Goal: Task Accomplishment & Management: Use online tool/utility

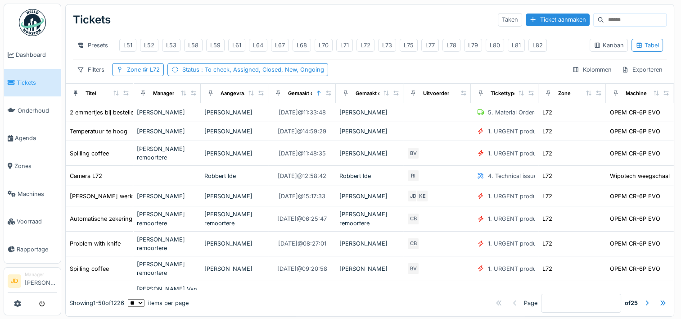
click at [29, 78] on span "Tickets" at bounding box center [37, 82] width 41 height 9
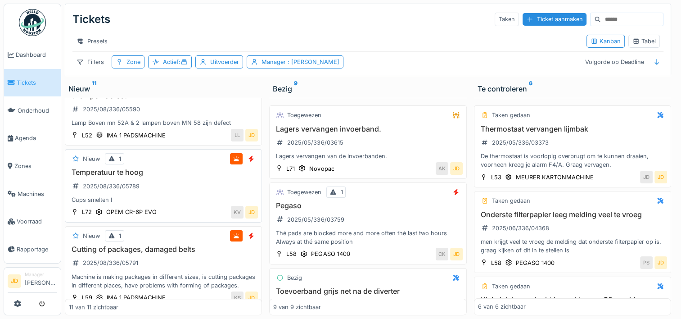
scroll to position [713, 0]
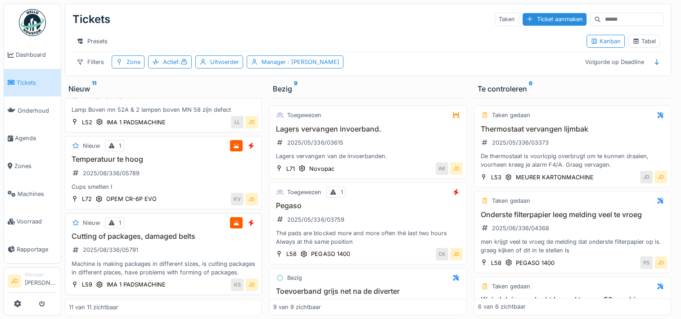
click at [195, 240] on div "Cutting of packages, damaged belts 2025/08/336/05791 Machine is making packages…" at bounding box center [163, 254] width 189 height 45
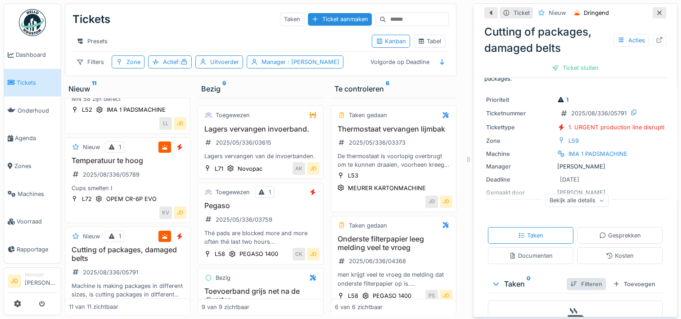
scroll to position [86, 0]
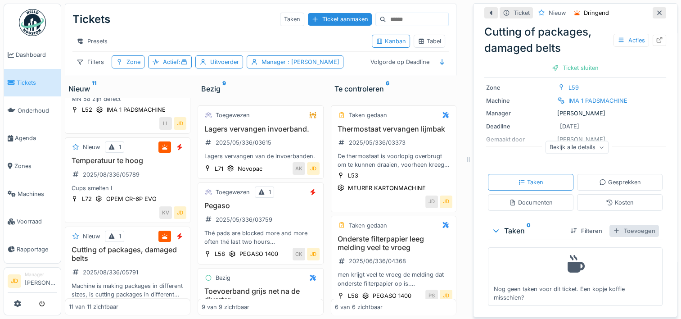
click at [620, 225] on div "Toevoegen" at bounding box center [635, 231] width 50 height 12
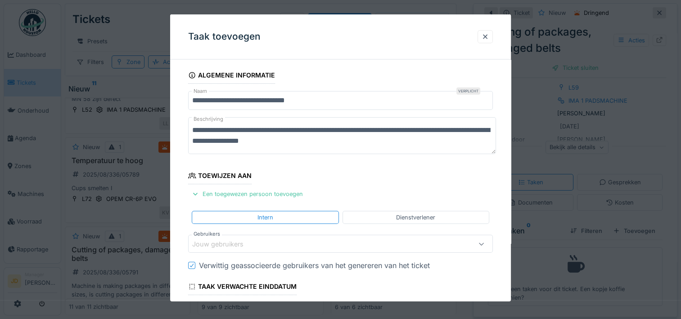
click at [243, 237] on div "Jouw gebruikers" at bounding box center [340, 244] width 305 height 18
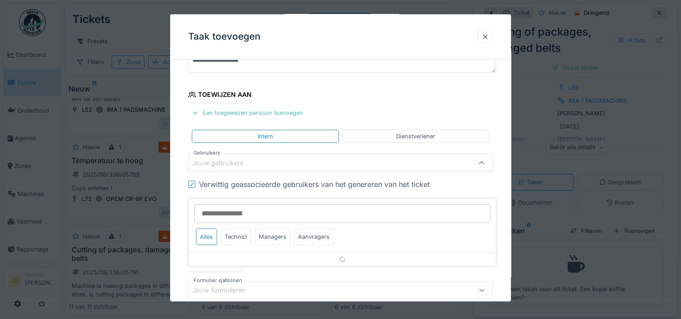
scroll to position [85, 0]
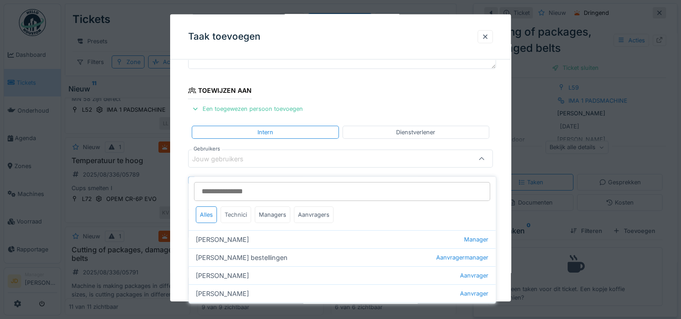
click at [236, 207] on div "Technici" at bounding box center [236, 214] width 31 height 17
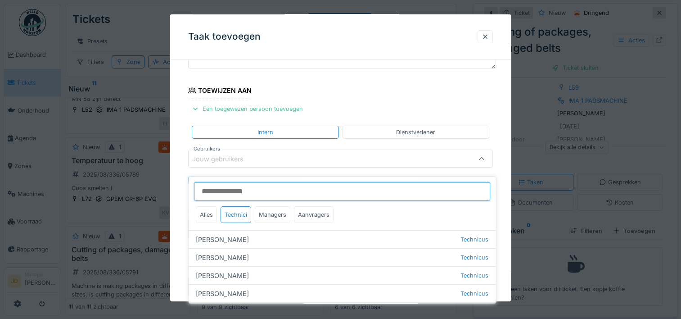
click at [242, 186] on input "Gebruikers" at bounding box center [342, 191] width 296 height 19
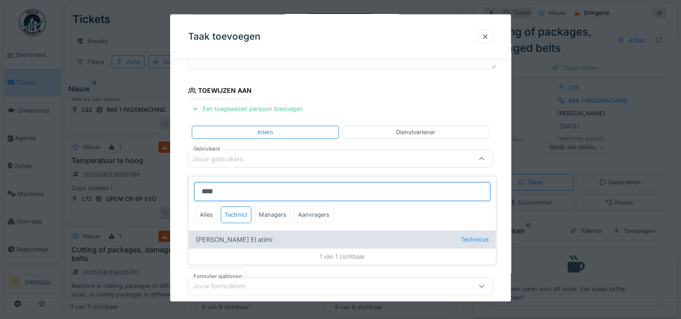
type input "****"
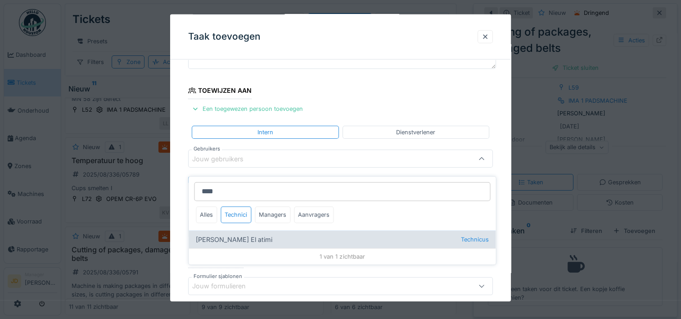
click at [220, 230] on div "Karim El atimi Technicus" at bounding box center [342, 239] width 307 height 18
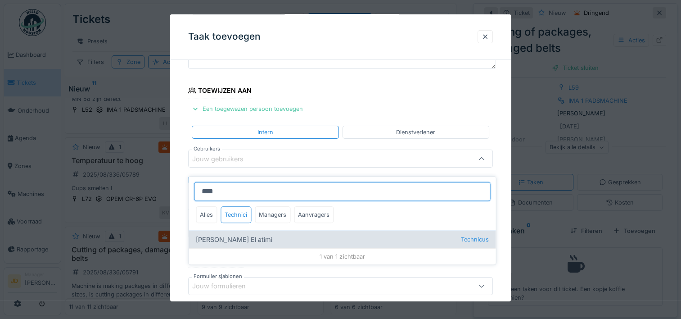
type input "****"
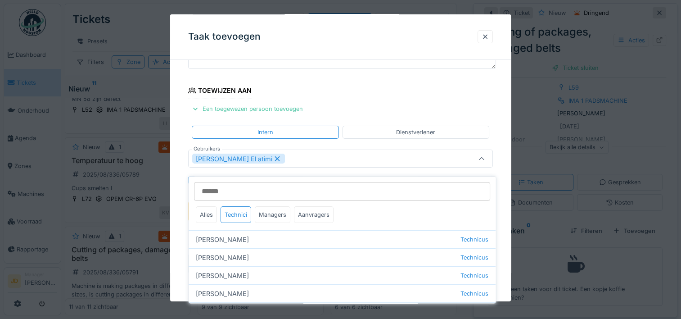
click at [485, 162] on div at bounding box center [482, 158] width 22 height 17
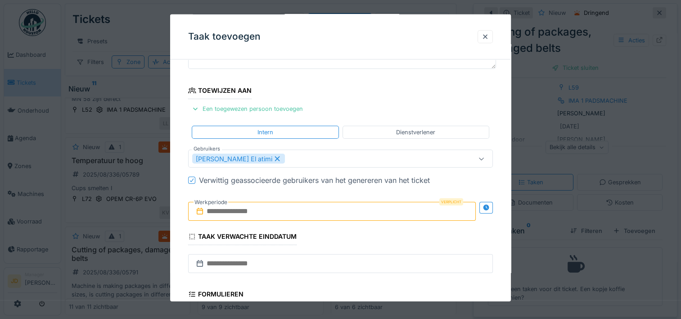
click at [265, 213] on input "text" at bounding box center [332, 211] width 288 height 19
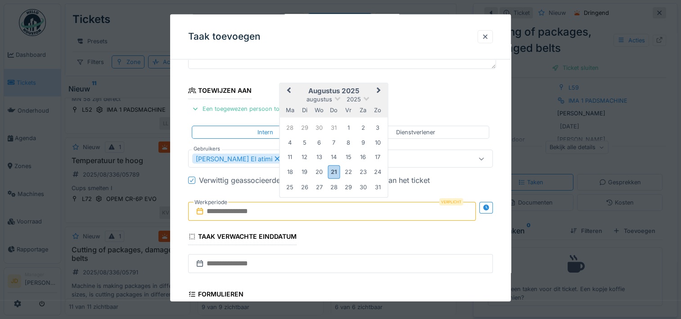
click at [356, 88] on h2 "augustus 2025" at bounding box center [334, 91] width 108 height 8
click at [329, 172] on div "21" at bounding box center [334, 171] width 12 height 13
click at [333, 170] on div "21" at bounding box center [334, 171] width 12 height 13
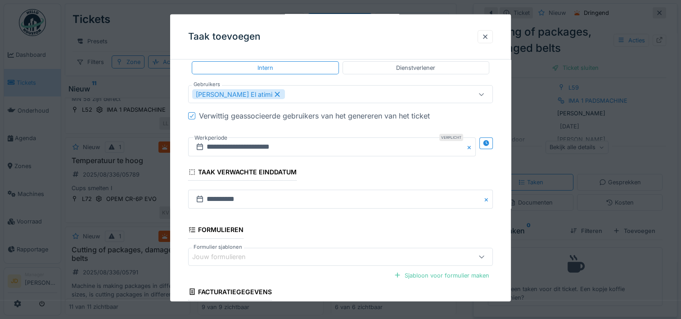
scroll to position [225, 0]
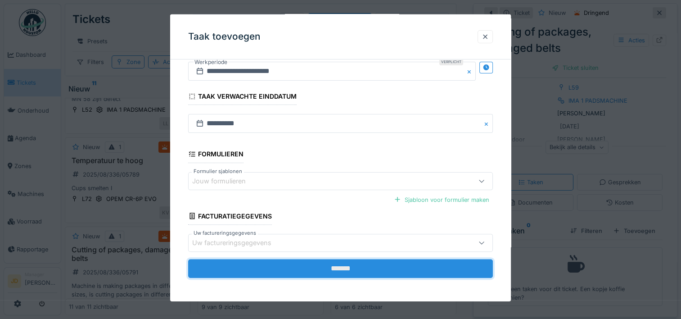
click at [336, 267] on input "*******" at bounding box center [340, 268] width 305 height 19
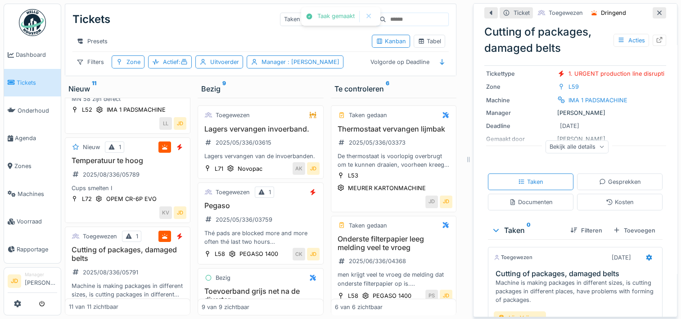
scroll to position [143, 0]
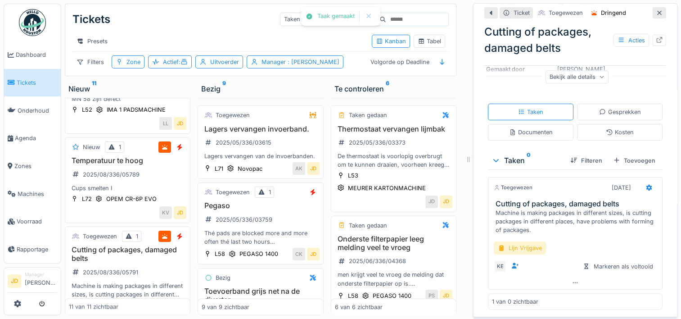
click at [517, 244] on div "Lijn Vrijgave" at bounding box center [520, 247] width 52 height 13
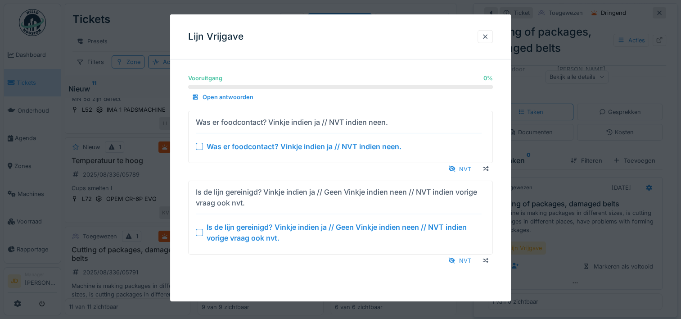
click at [198, 227] on div "Is de lijn gereinigd? Vinkje indien ja // Geen Vinkje indien neen // NVT indien…" at bounding box center [339, 233] width 286 height 22
click at [200, 146] on div at bounding box center [199, 145] width 7 height 7
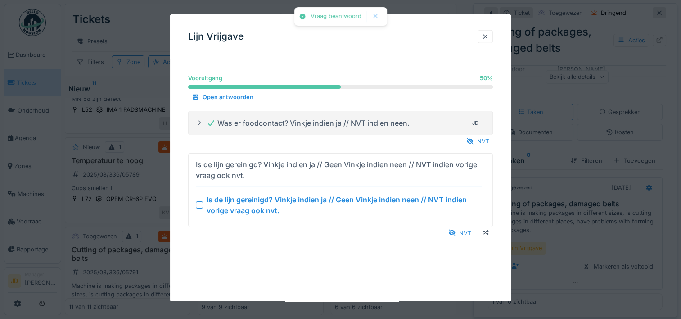
click at [199, 204] on div at bounding box center [199, 204] width 7 height 7
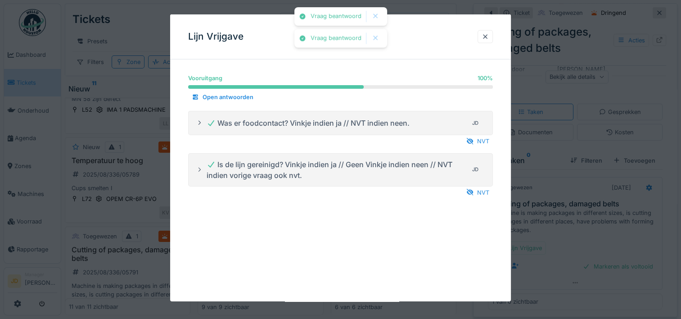
drag, startPoint x: 553, startPoint y: 241, endPoint x: 557, endPoint y: 244, distance: 4.9
click at [553, 241] on div at bounding box center [340, 159] width 681 height 319
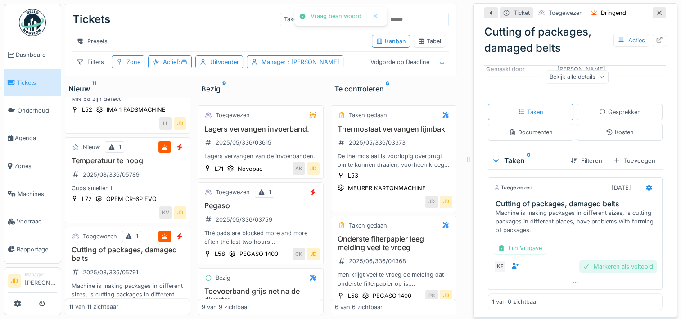
click at [579, 260] on div "Markeren als voltooid" at bounding box center [617, 266] width 77 height 12
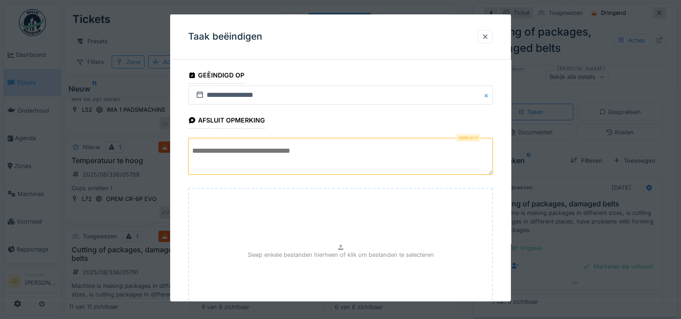
click at [356, 159] on textarea at bounding box center [340, 156] width 305 height 37
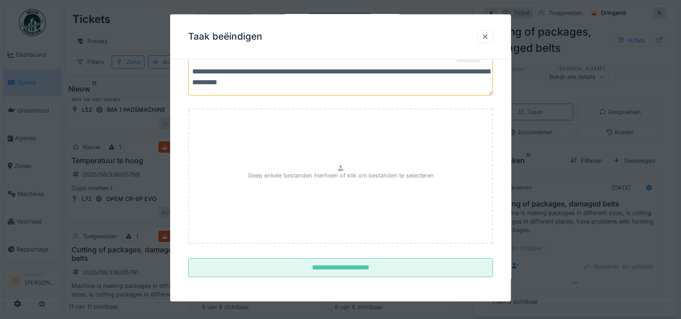
scroll to position [79, 0]
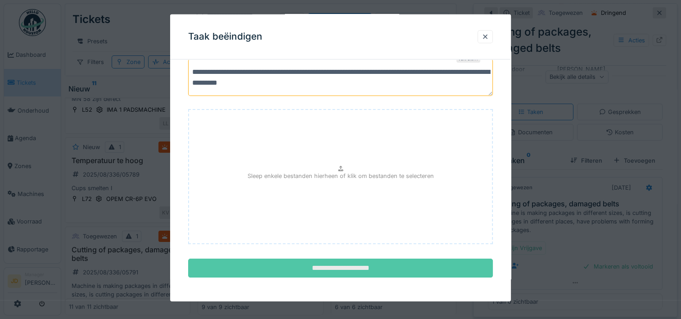
type textarea "**********"
click at [335, 264] on input "**********" at bounding box center [340, 267] width 305 height 19
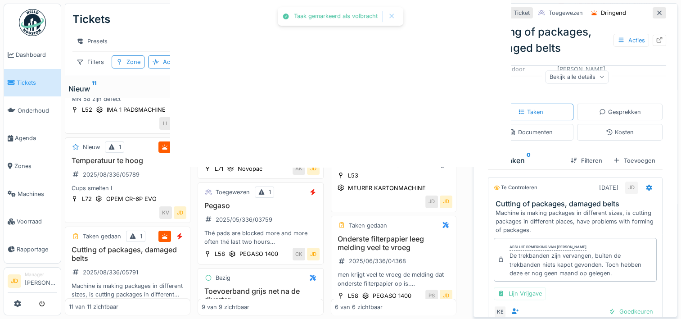
scroll to position [155, 0]
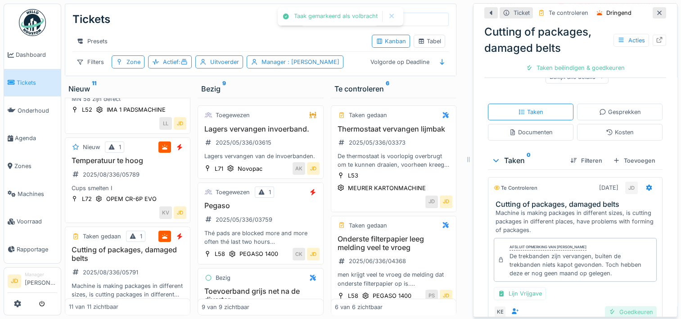
click at [614, 306] on div "Goedkeuren" at bounding box center [631, 312] width 52 height 12
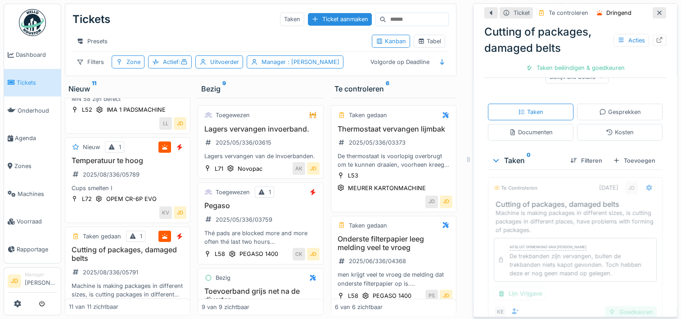
click at [614, 306] on div "Goedkeuren" at bounding box center [631, 312] width 52 height 12
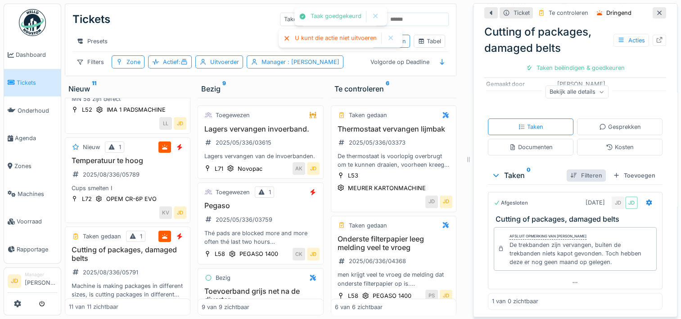
scroll to position [140, 0]
click at [564, 62] on div "Ticket sluiten" at bounding box center [575, 68] width 54 height 12
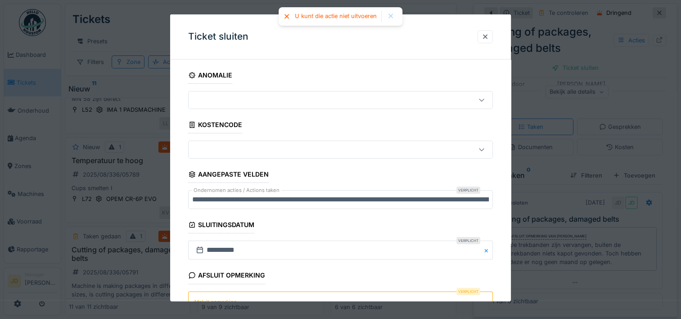
scroll to position [79, 0]
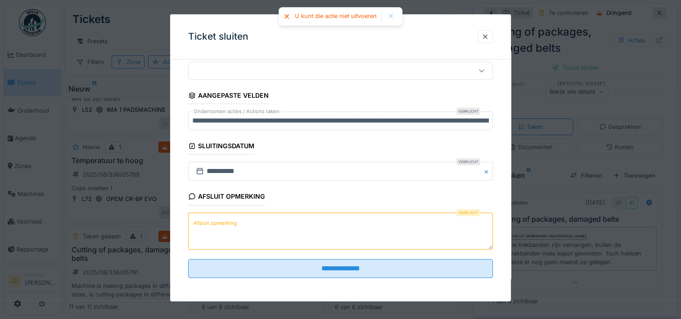
click at [313, 226] on textarea "Afsluit opmerking" at bounding box center [340, 230] width 305 height 37
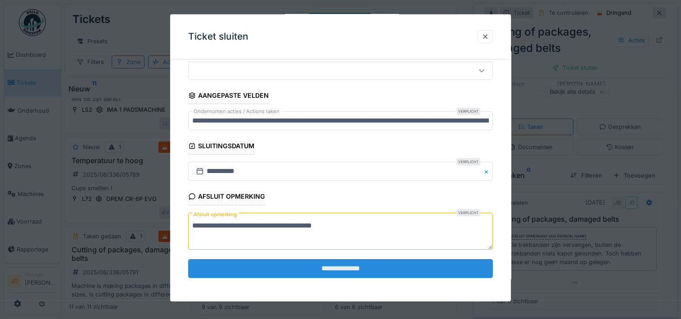
type textarea "**********"
click at [331, 266] on input "**********" at bounding box center [340, 268] width 305 height 19
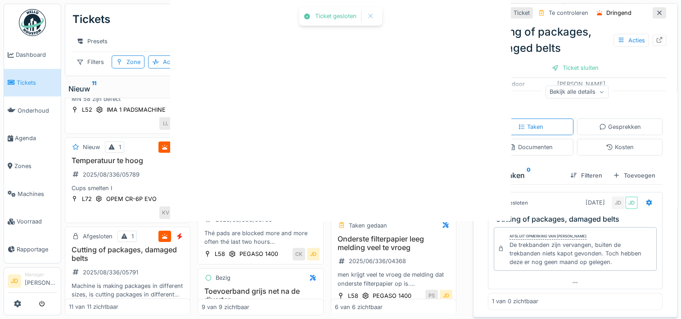
scroll to position [0, 0]
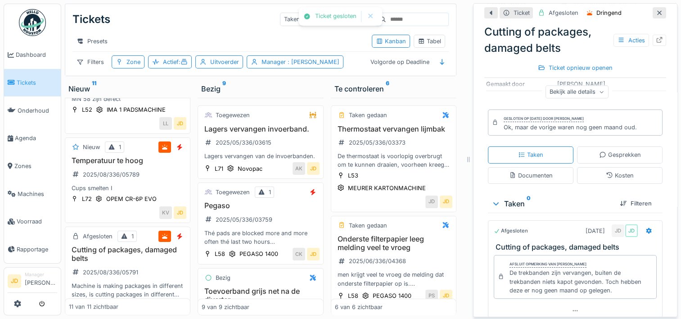
click at [656, 10] on icon at bounding box center [659, 13] width 7 height 6
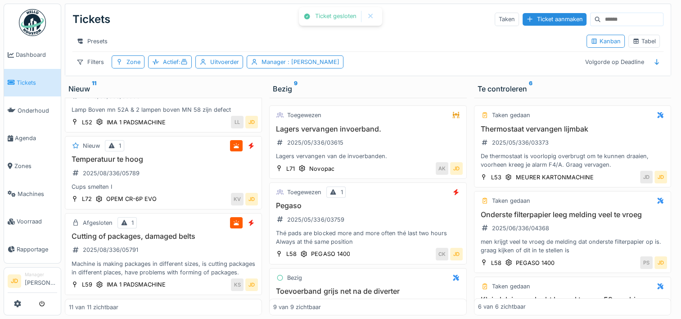
scroll to position [713, 0]
click at [186, 182] on div "Cups smelten I" at bounding box center [163, 186] width 189 height 9
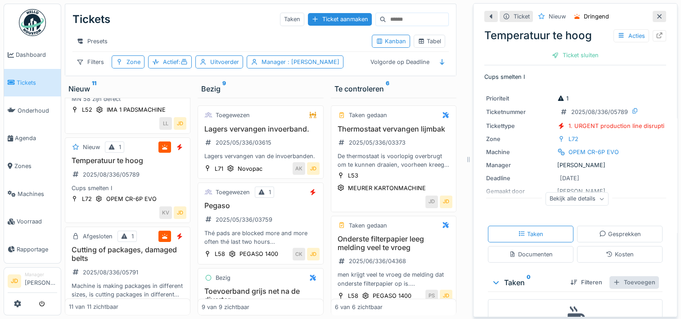
click at [619, 282] on div "Toevoegen" at bounding box center [635, 282] width 50 height 12
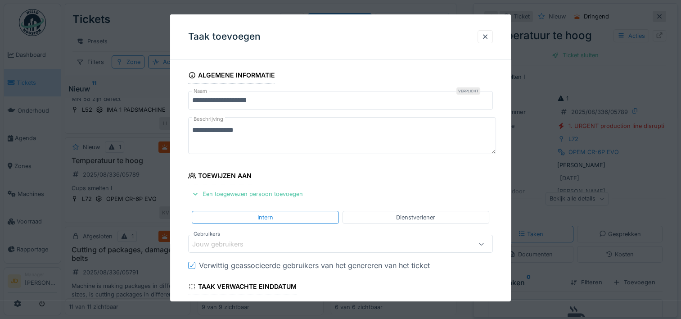
click at [272, 240] on div "Jouw gebruikers" at bounding box center [322, 244] width 260 height 10
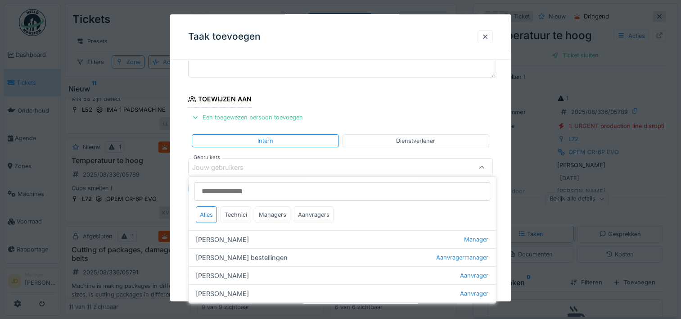
scroll to position [85, 0]
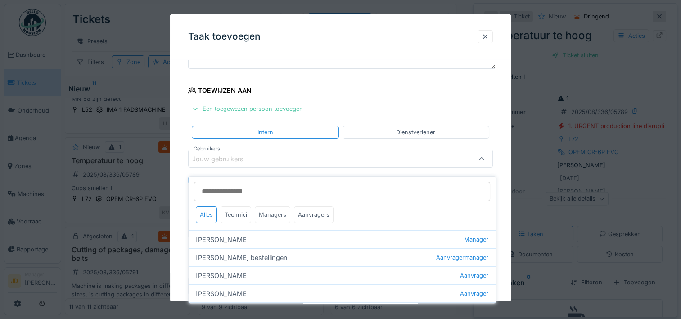
click at [263, 212] on div "Managers" at bounding box center [273, 214] width 36 height 17
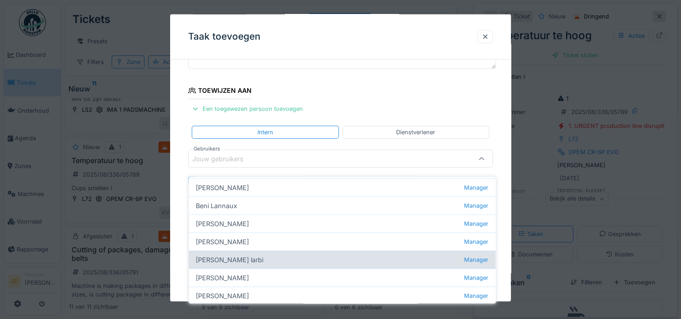
scroll to position [88, 0]
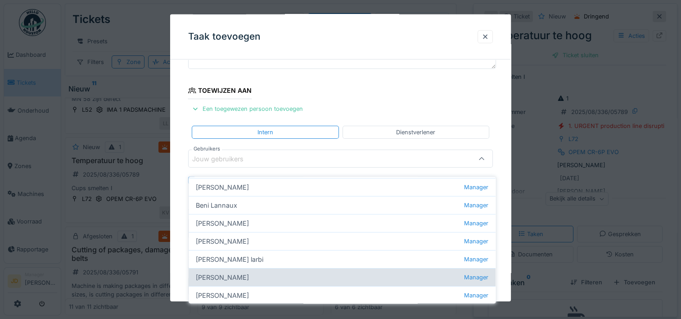
click at [254, 268] on div "Jasper De wit Manager" at bounding box center [342, 277] width 307 height 18
type input "****"
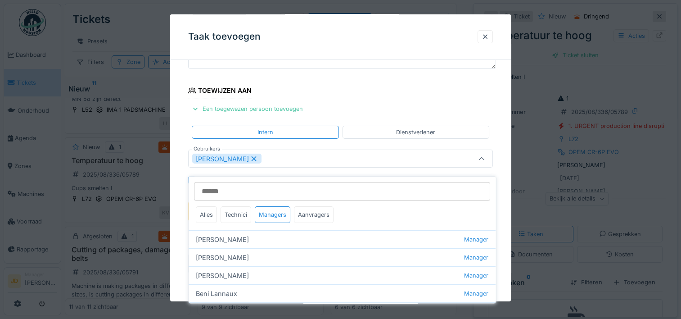
click at [481, 158] on icon at bounding box center [481, 159] width 7 height 6
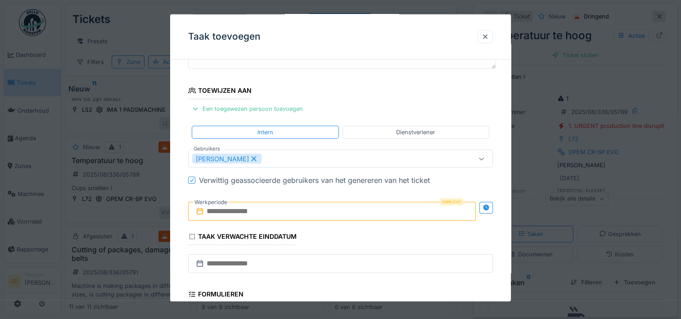
click at [244, 209] on input "text" at bounding box center [332, 211] width 288 height 19
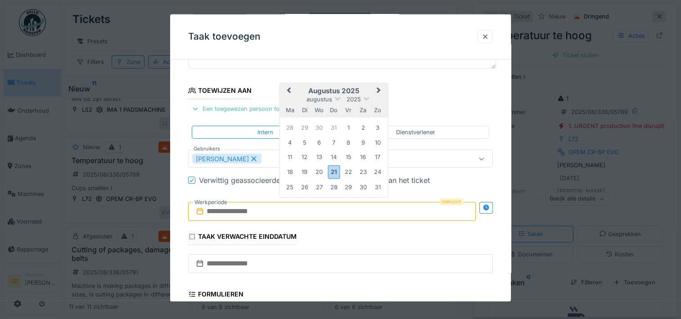
click at [363, 87] on h2 "augustus 2025" at bounding box center [334, 91] width 108 height 8
click at [333, 170] on div "21" at bounding box center [334, 171] width 12 height 13
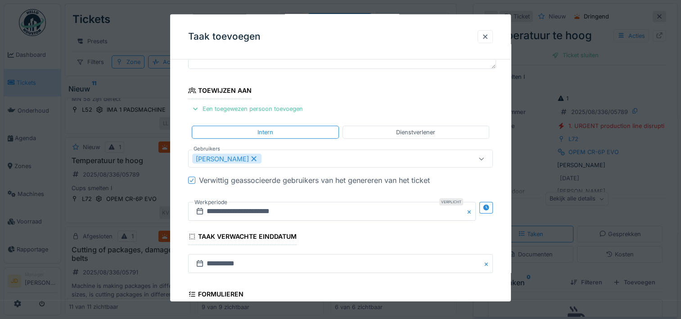
scroll to position [225, 0]
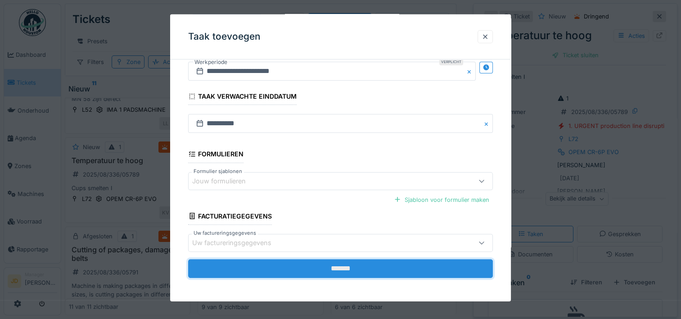
click at [339, 267] on input "*******" at bounding box center [340, 268] width 305 height 19
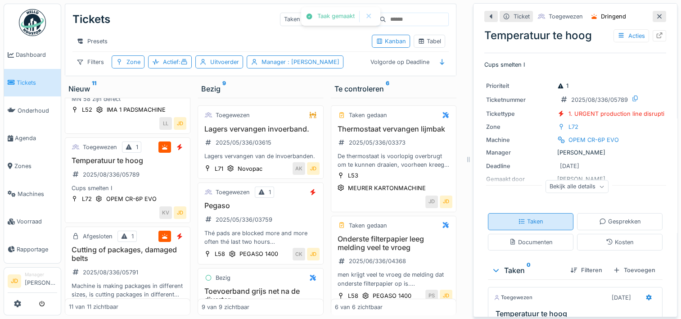
scroll to position [92, 0]
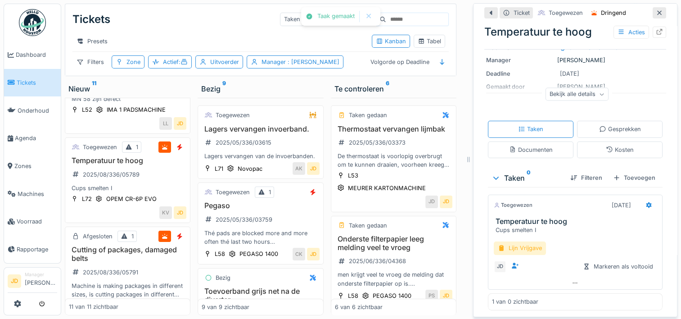
click at [524, 244] on div "Lijn Vrijgave" at bounding box center [520, 247] width 52 height 13
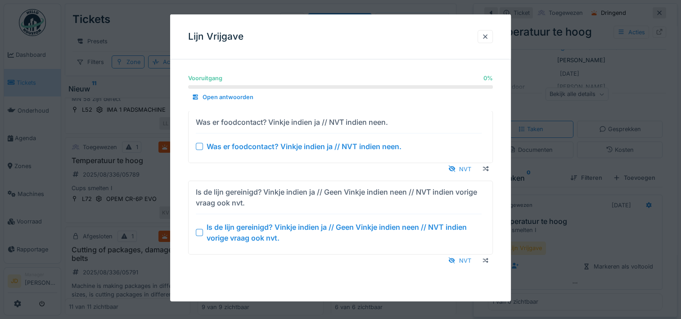
click at [199, 230] on div at bounding box center [199, 232] width 7 height 7
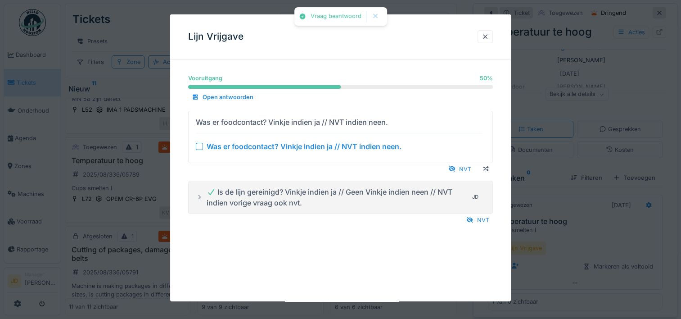
click at [201, 149] on div at bounding box center [199, 145] width 7 height 7
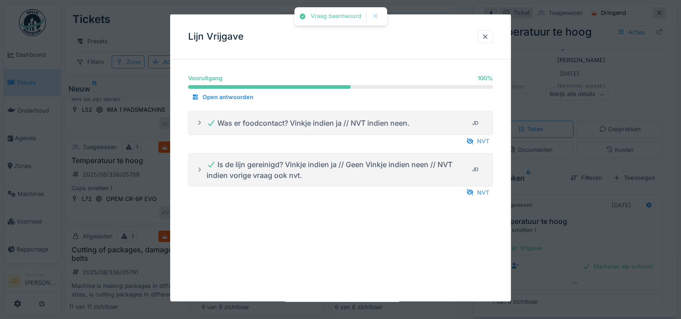
click at [588, 243] on div at bounding box center [340, 159] width 681 height 319
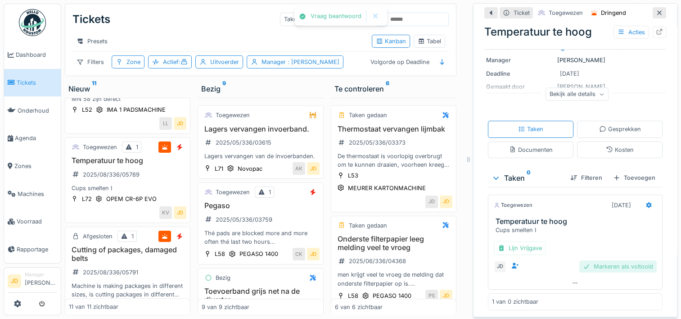
click at [591, 260] on div "Markeren als voltooid" at bounding box center [617, 266] width 77 height 12
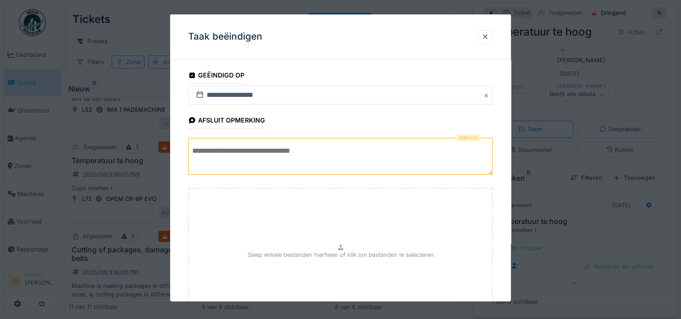
click at [318, 146] on textarea at bounding box center [340, 156] width 305 height 37
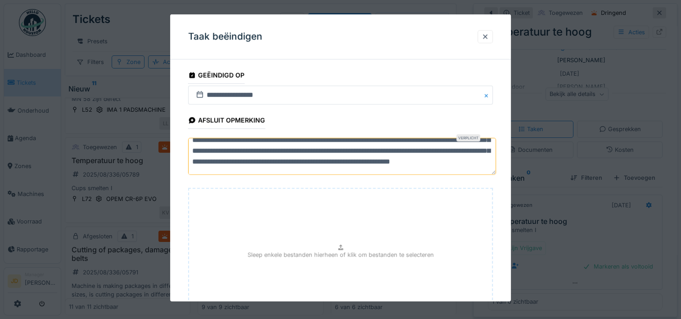
scroll to position [79, 0]
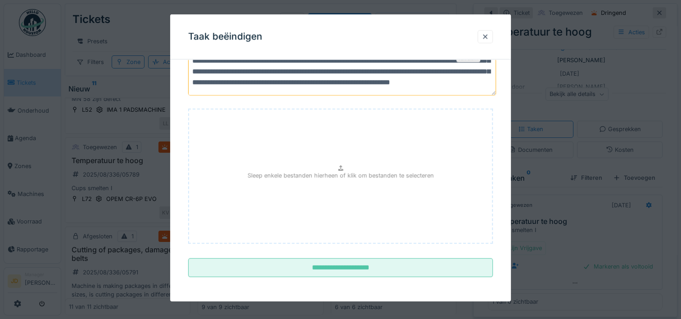
type textarea "**********"
click at [370, 173] on p "Sleep enkele bestanden hierheen of klik om bestanden te selecteren" at bounding box center [341, 175] width 186 height 9
click at [342, 166] on icon at bounding box center [340, 168] width 7 height 6
type input "**********"
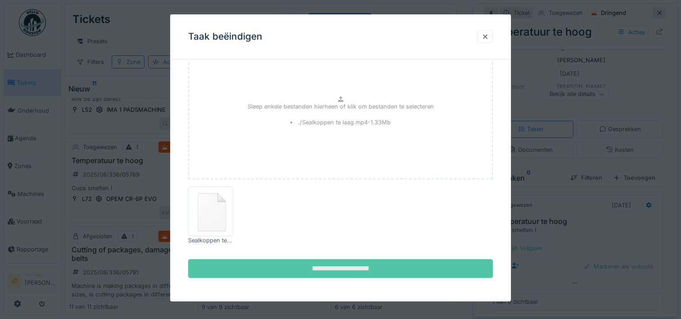
scroll to position [144, 0]
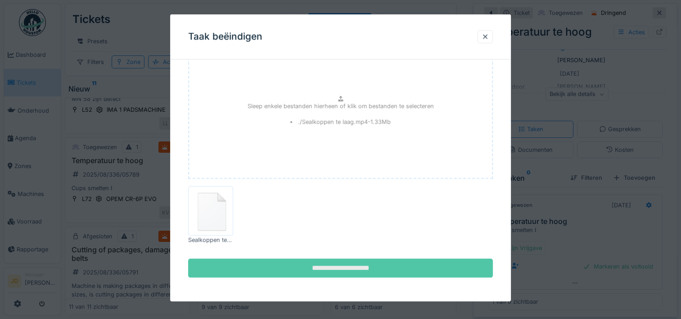
click at [376, 271] on input "**********" at bounding box center [340, 267] width 305 height 19
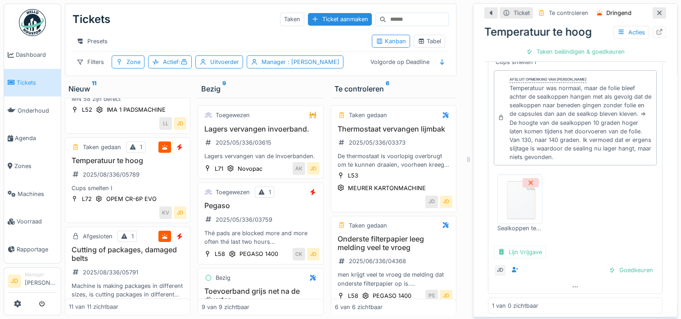
scroll to position [276, 0]
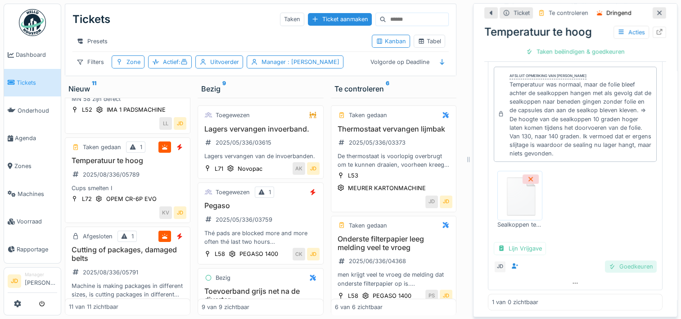
click at [609, 268] on div at bounding box center [612, 266] width 7 height 9
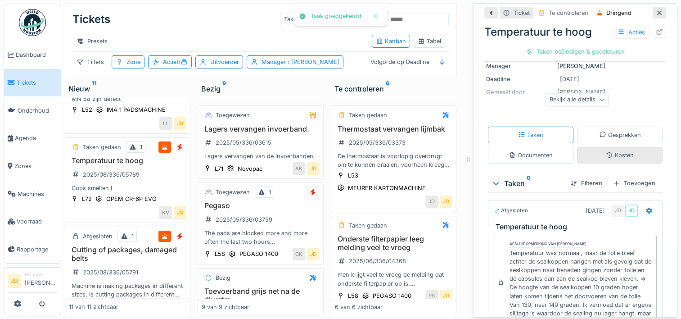
scroll to position [98, 0]
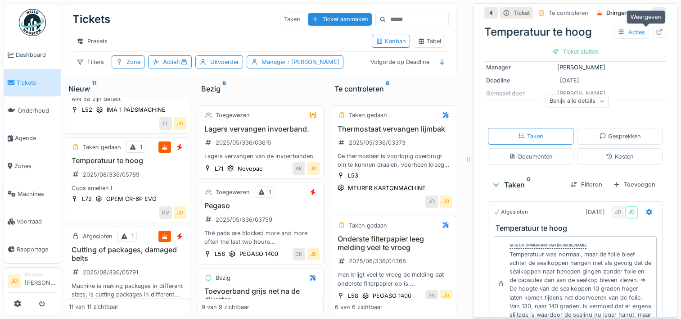
click at [656, 31] on icon at bounding box center [659, 32] width 7 height 6
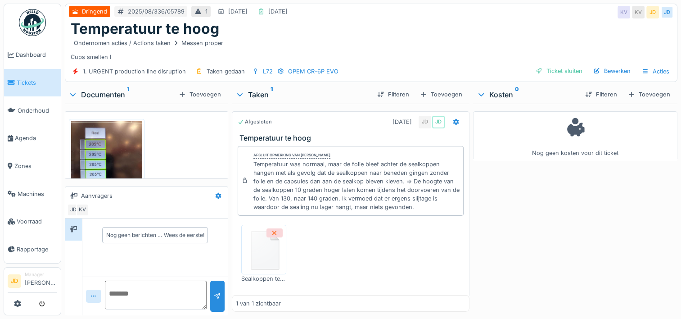
click at [32, 78] on span "Tickets" at bounding box center [37, 82] width 41 height 9
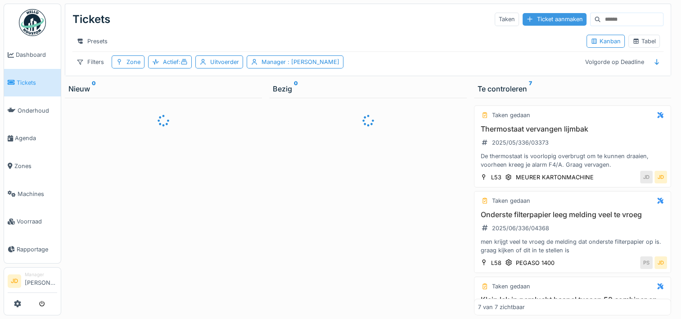
click at [538, 21] on div "Ticket aanmaken" at bounding box center [555, 19] width 64 height 12
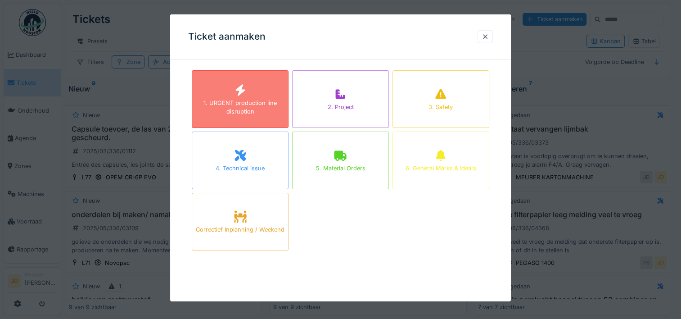
click at [258, 106] on div "1. URGENT production line disruption" at bounding box center [240, 107] width 96 height 17
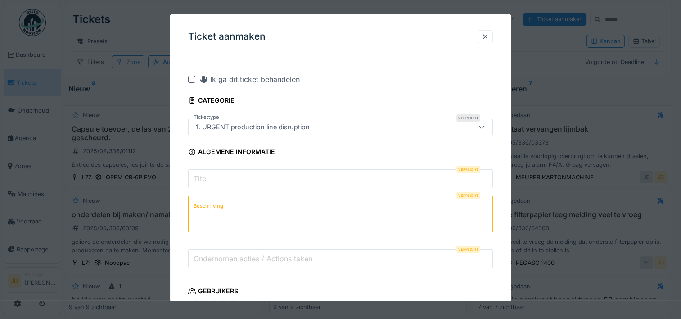
click at [265, 177] on input "Titel" at bounding box center [340, 178] width 305 height 19
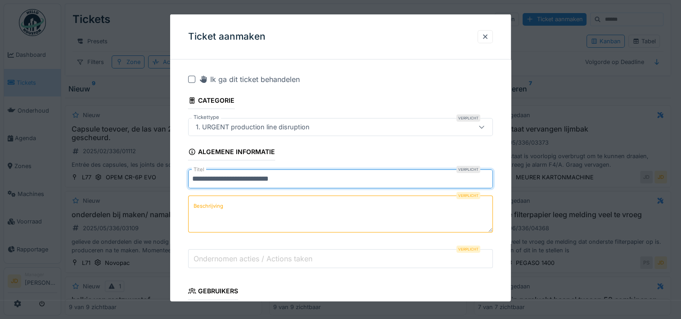
type input "**********"
click at [206, 217] on textarea "Beschrijving" at bounding box center [340, 213] width 305 height 37
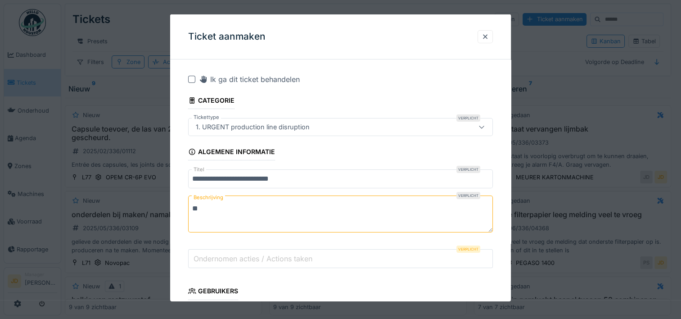
type textarea "*"
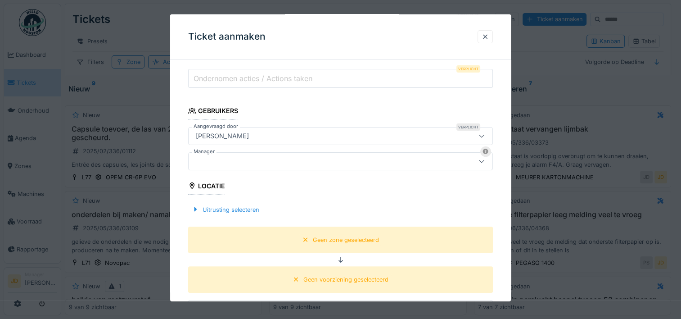
type textarea "**********"
click at [274, 158] on div at bounding box center [322, 161] width 260 height 10
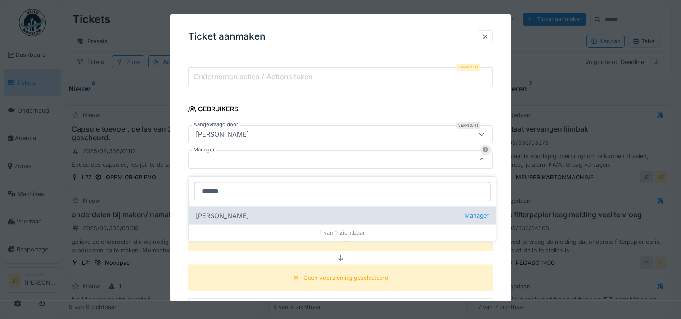
type input "******"
click at [231, 209] on div "Jasper De wit Manager" at bounding box center [342, 215] width 307 height 18
type input "****"
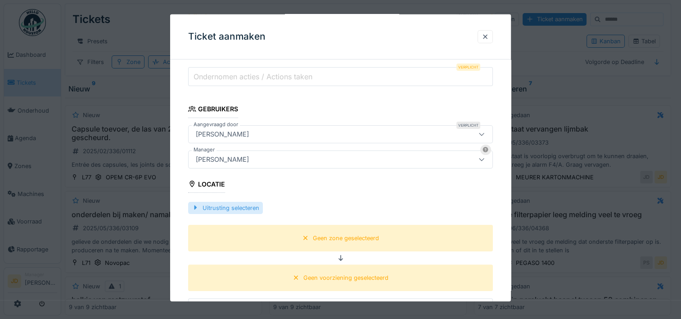
click at [226, 207] on div "Uitrusting selecteren" at bounding box center [225, 207] width 75 height 12
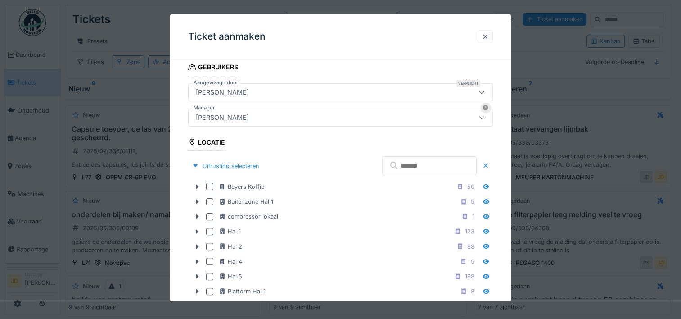
scroll to position [272, 0]
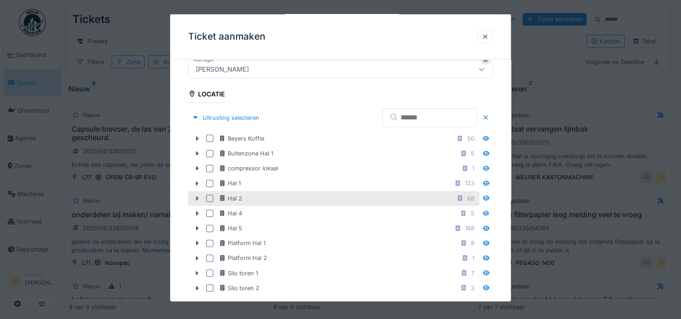
click at [199, 195] on icon at bounding box center [197, 198] width 7 height 6
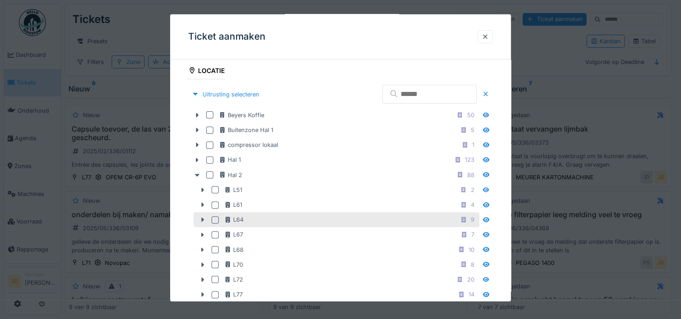
scroll to position [317, 0]
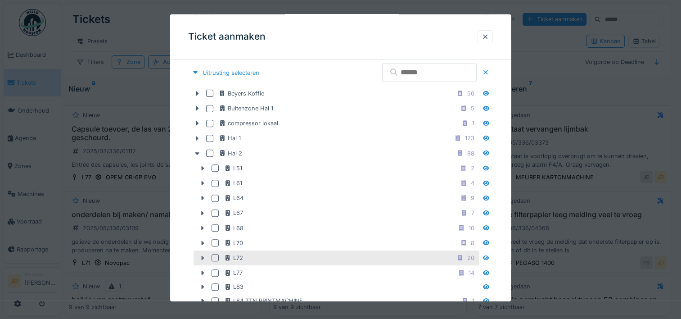
click at [201, 255] on icon at bounding box center [202, 258] width 7 height 6
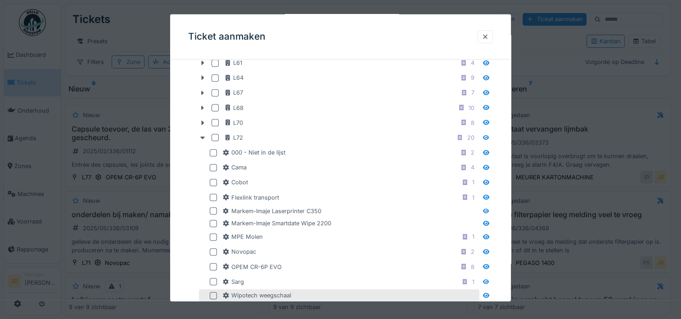
scroll to position [452, 0]
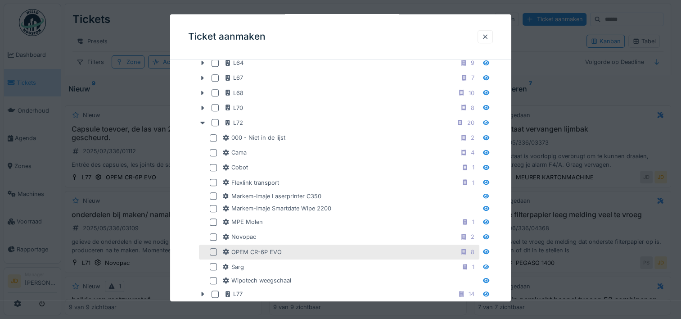
click at [212, 248] on div at bounding box center [213, 251] width 7 height 7
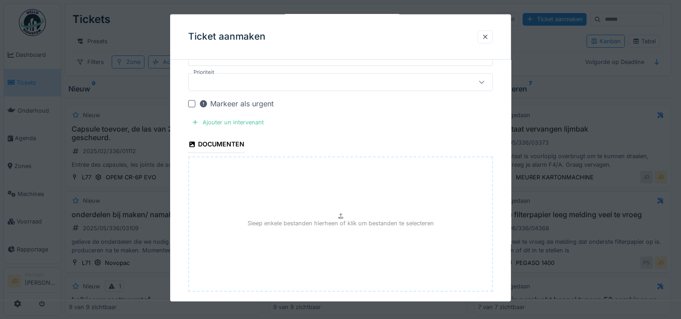
scroll to position [1069, 0]
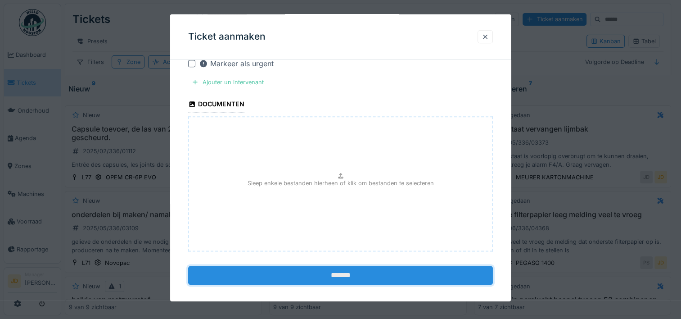
click at [339, 266] on input "*******" at bounding box center [340, 275] width 305 height 19
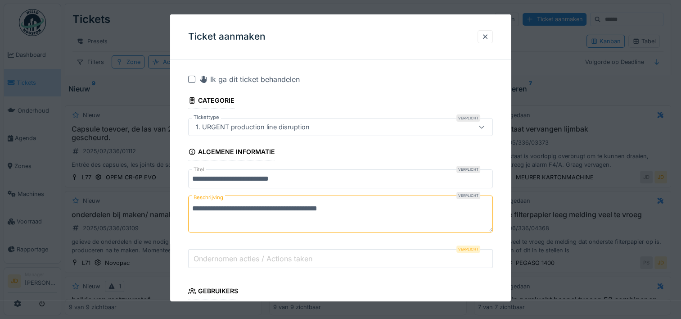
scroll to position [45, 0]
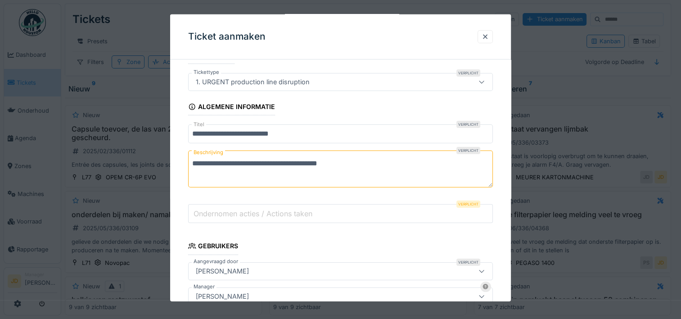
click at [294, 213] on label "Ondernomen acties / Actions taken" at bounding box center [253, 213] width 122 height 11
click at [294, 213] on input "Ondernomen acties / Actions taken" at bounding box center [340, 213] width 305 height 19
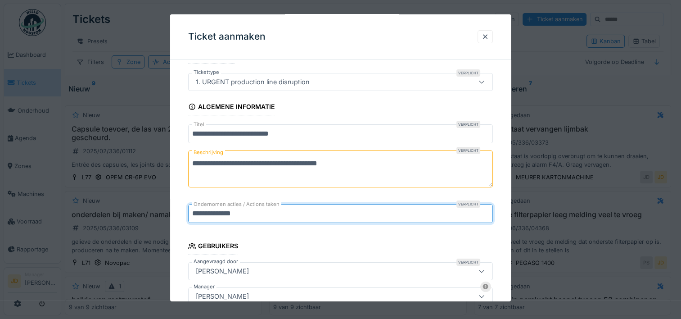
type input "**********"
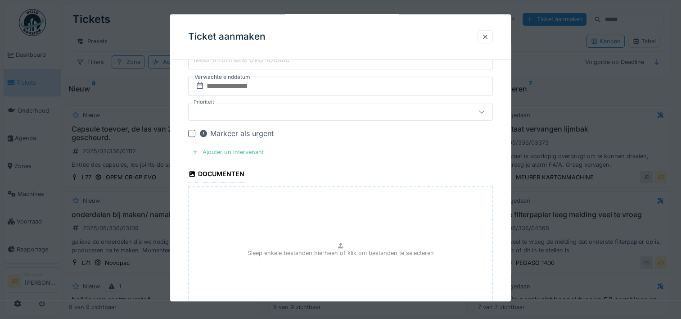
scroll to position [1069, 0]
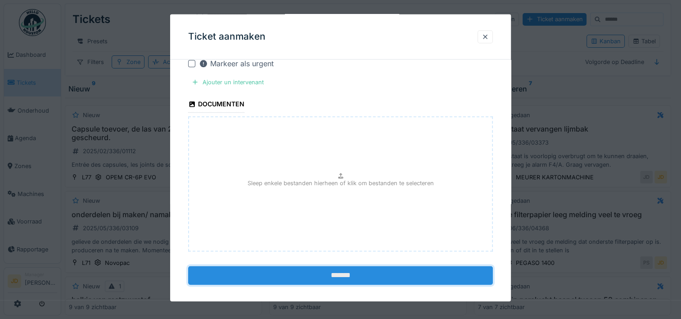
click at [330, 268] on input "*******" at bounding box center [340, 275] width 305 height 19
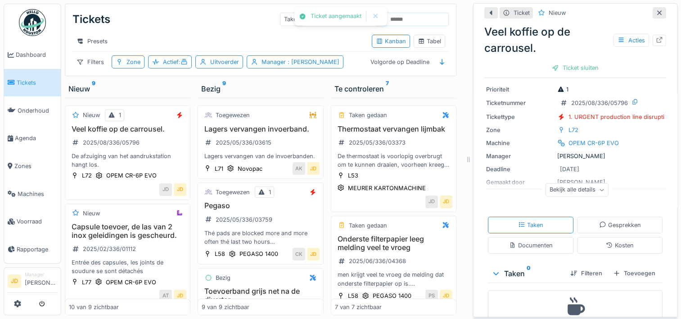
scroll to position [68, 0]
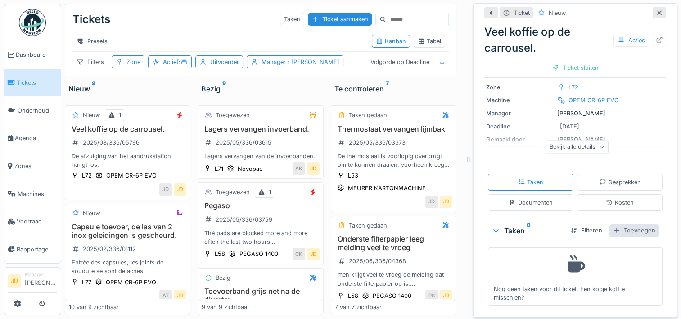
click at [623, 225] on div "Toevoegen" at bounding box center [635, 230] width 50 height 12
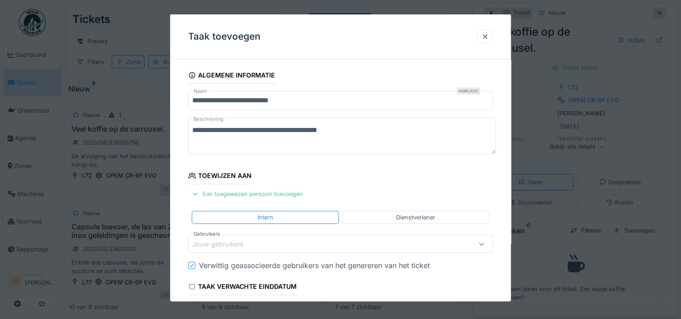
click at [255, 240] on div "Jouw gebruikers" at bounding box center [224, 244] width 64 height 10
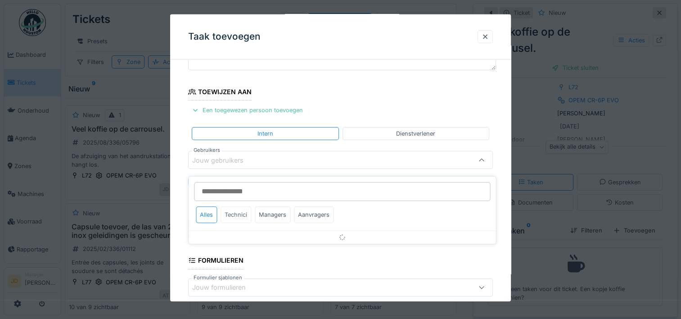
scroll to position [85, 0]
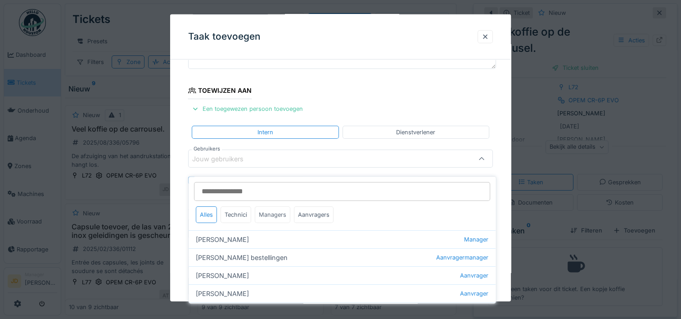
click at [276, 209] on div "Managers" at bounding box center [273, 214] width 36 height 17
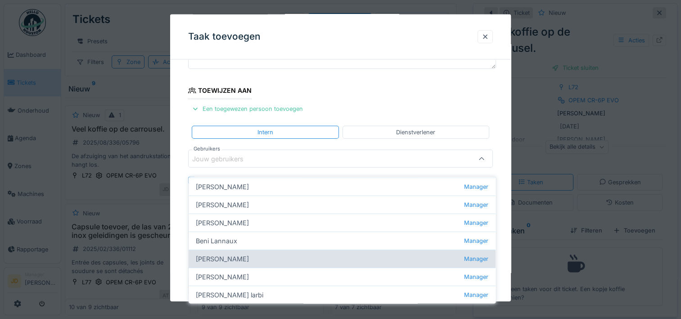
scroll to position [135, 0]
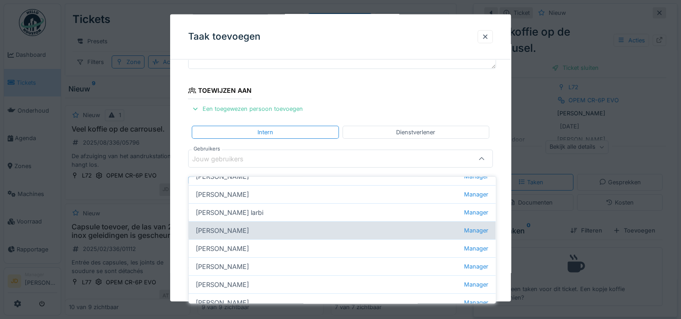
click at [254, 224] on div "Jasper De wit Manager" at bounding box center [342, 230] width 307 height 18
type input "****"
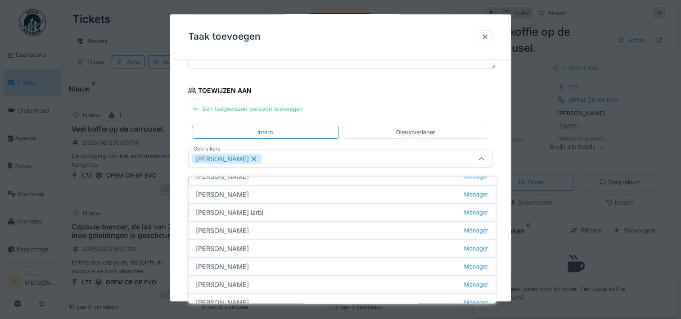
scroll to position [0, 0]
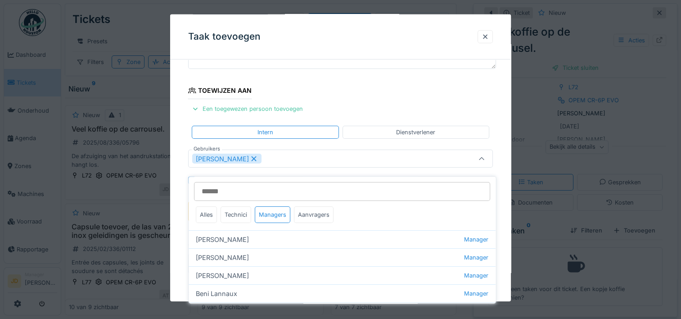
click at [479, 160] on div at bounding box center [482, 158] width 22 height 17
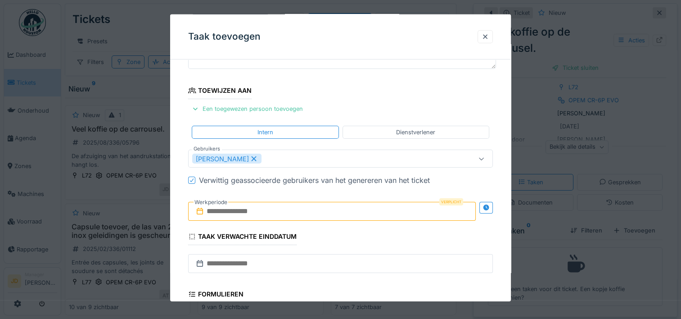
click at [254, 212] on input "text" at bounding box center [332, 211] width 288 height 19
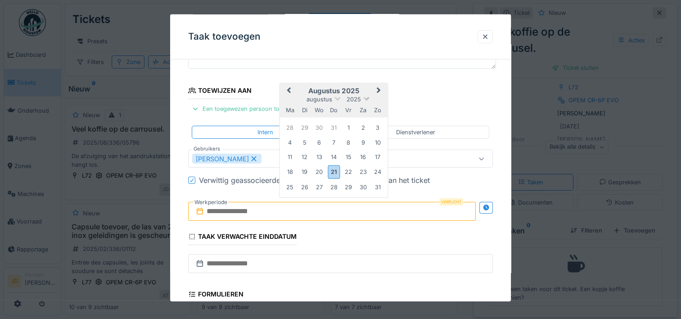
click at [354, 95] on span "2025" at bounding box center [354, 98] width 14 height 7
click at [332, 170] on div "21" at bounding box center [334, 171] width 12 height 13
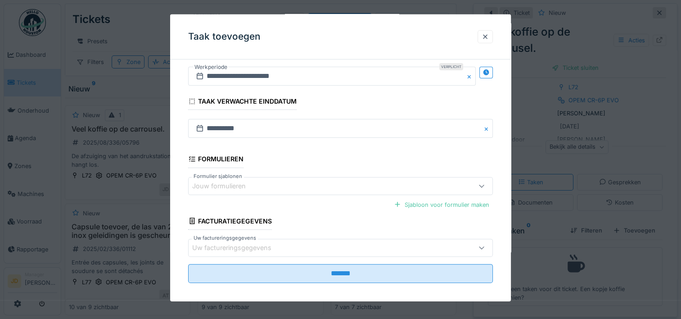
scroll to position [225, 0]
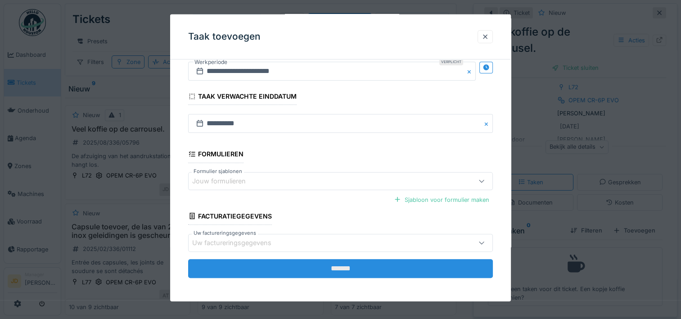
click at [343, 259] on input "*******" at bounding box center [340, 268] width 305 height 19
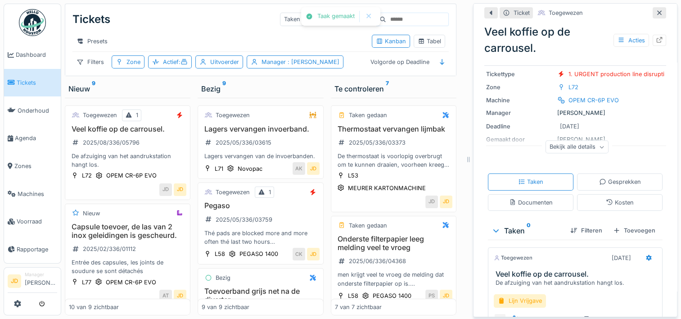
scroll to position [109, 0]
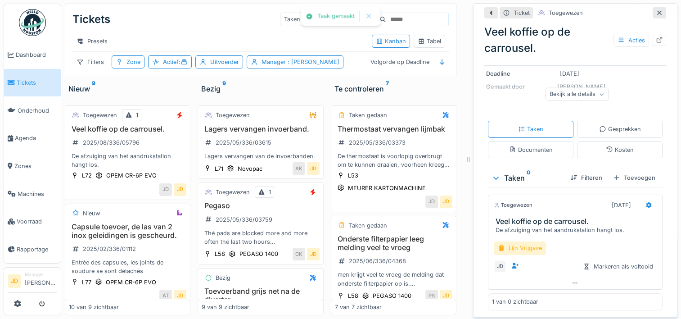
click at [530, 245] on div "Lijn Vrijgave" at bounding box center [520, 247] width 52 height 13
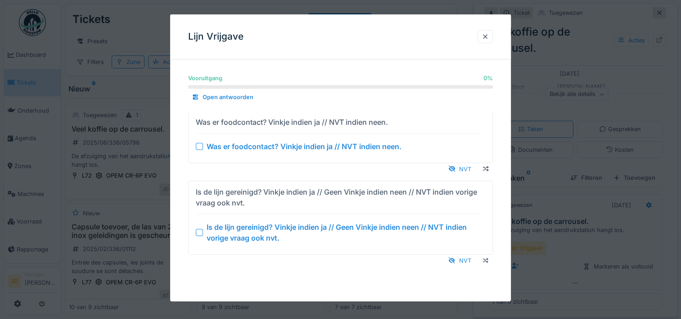
click at [197, 230] on div at bounding box center [199, 232] width 7 height 7
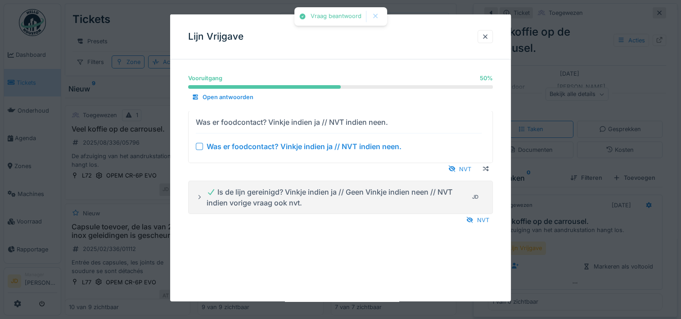
click at [201, 149] on div at bounding box center [199, 145] width 7 height 7
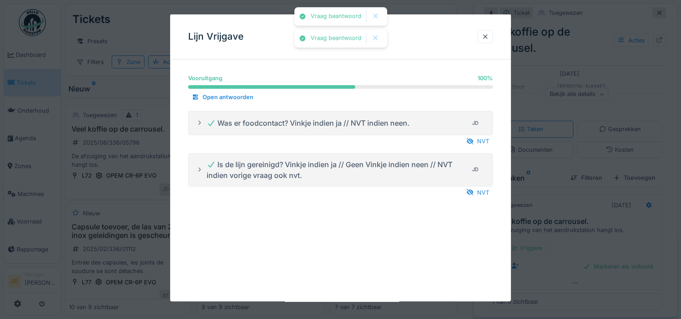
click at [562, 255] on div at bounding box center [340, 159] width 681 height 319
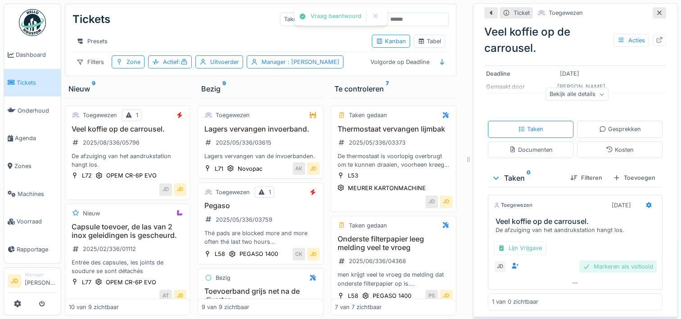
click at [585, 260] on div "Markeren als voltooid" at bounding box center [617, 266] width 77 height 12
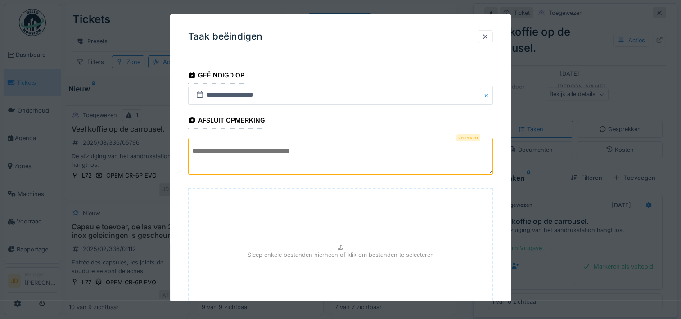
click at [259, 148] on textarea at bounding box center [340, 156] width 305 height 37
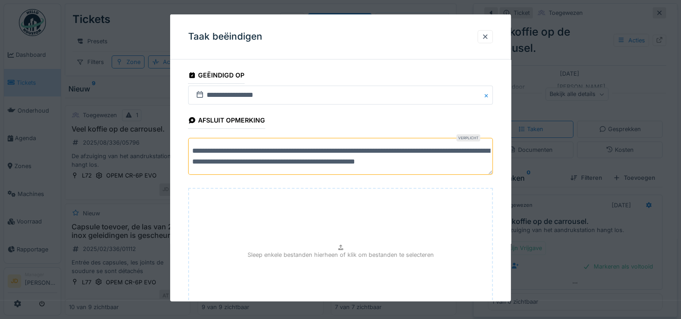
scroll to position [2, 0]
click at [407, 147] on textarea "**********" at bounding box center [342, 156] width 308 height 37
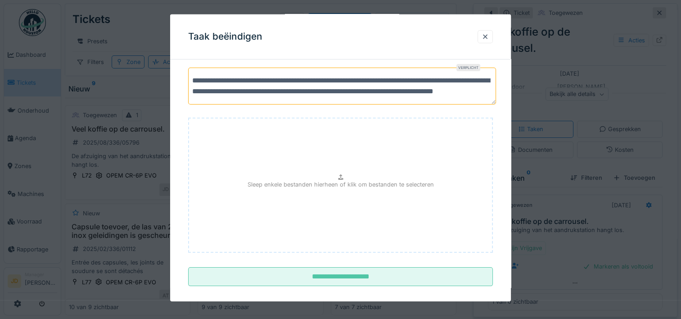
scroll to position [77, 0]
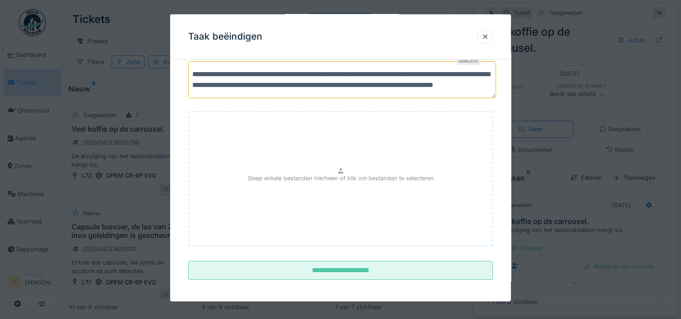
type textarea "**********"
click at [359, 165] on div "Sleep enkele bestanden hierheen of klik om bestanden te selecteren" at bounding box center [340, 178] width 305 height 135
type input "**********"
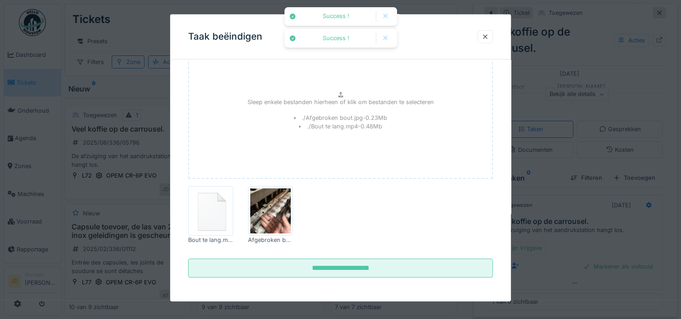
scroll to position [144, 0]
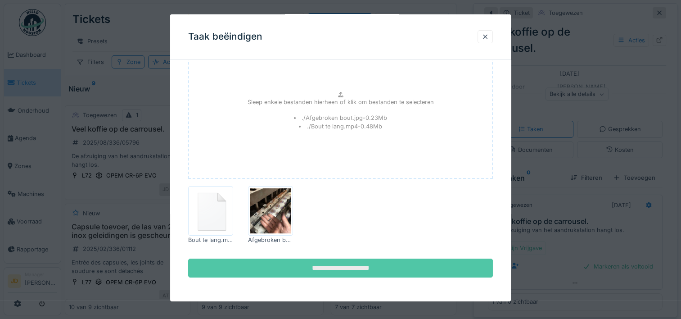
click at [386, 263] on input "**********" at bounding box center [340, 267] width 305 height 19
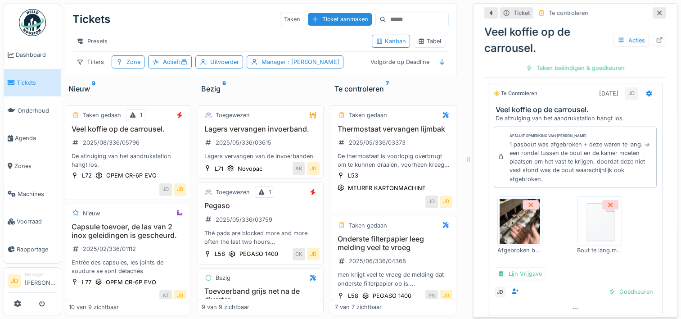
scroll to position [234, 0]
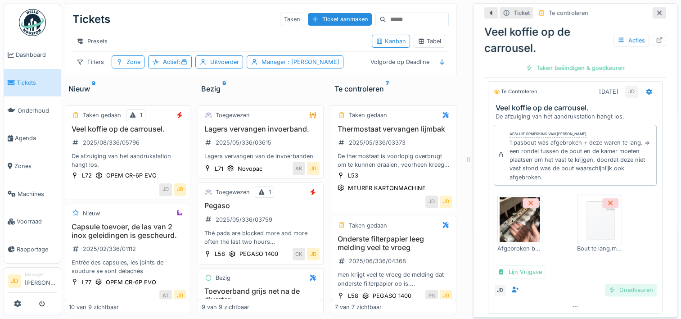
click at [609, 284] on div "Goedkeuren" at bounding box center [631, 290] width 52 height 12
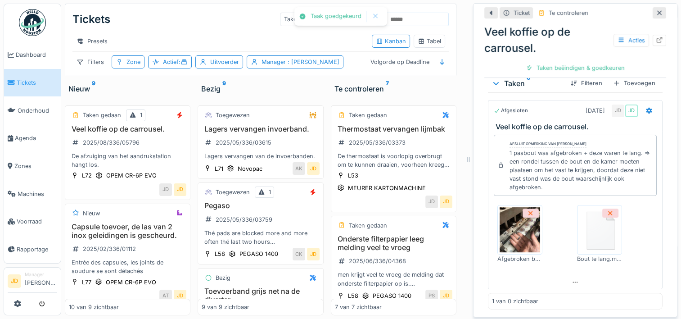
scroll to position [214, 0]
click at [573, 62] on div "Ticket sluiten" at bounding box center [575, 68] width 54 height 12
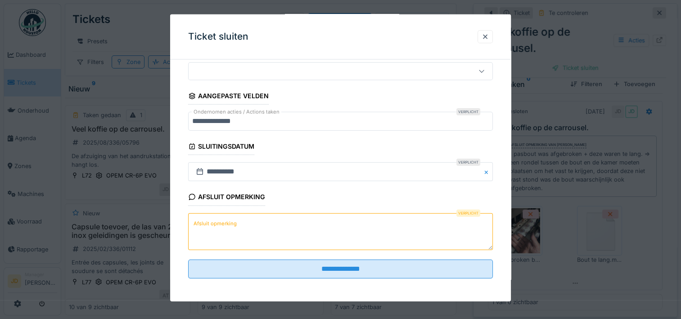
scroll to position [79, 0]
click at [261, 239] on textarea "Afsluit opmerking" at bounding box center [340, 230] width 305 height 37
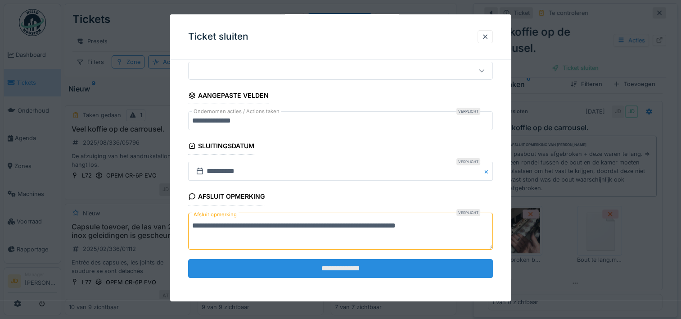
type textarea "**********"
click at [292, 264] on input "**********" at bounding box center [340, 268] width 305 height 19
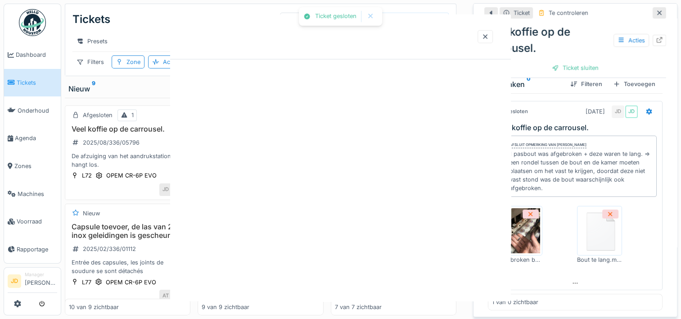
scroll to position [0, 0]
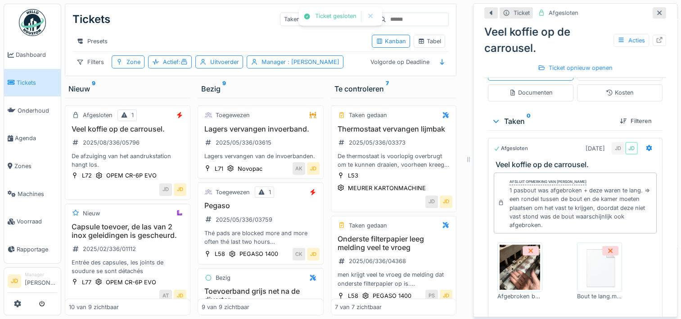
drag, startPoint x: 642, startPoint y: 5, endPoint x: 465, endPoint y: 190, distance: 256.7
click at [465, 190] on div "Tickets Taken Ticket aanmaken Presets Kanban Tabel Filters Zone Actief : Uitvoe…" at bounding box center [371, 159] width 620 height 319
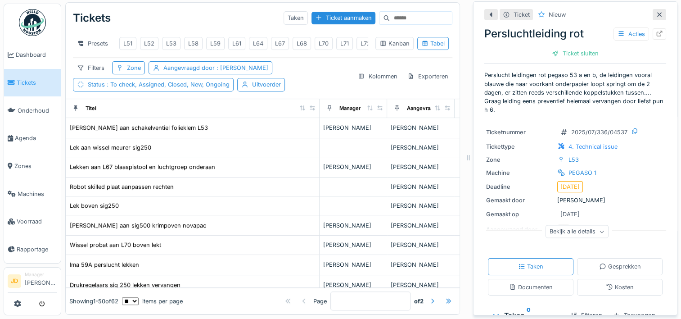
scroll to position [587, 0]
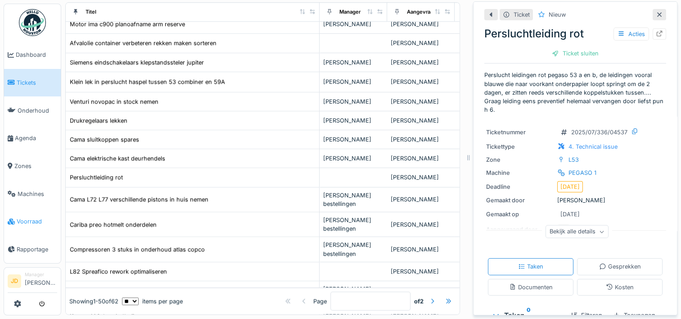
click at [21, 217] on span "Voorraad" at bounding box center [37, 221] width 41 height 9
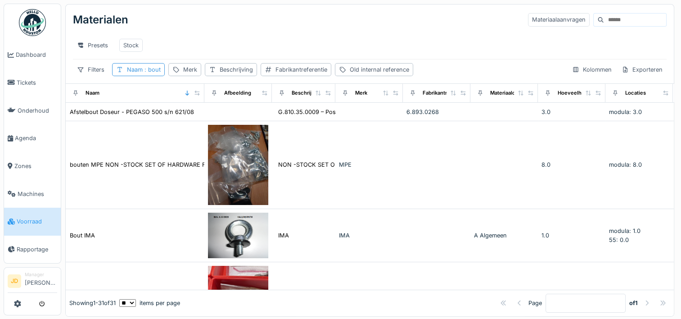
click at [151, 73] on span ": bout" at bounding box center [152, 69] width 18 height 7
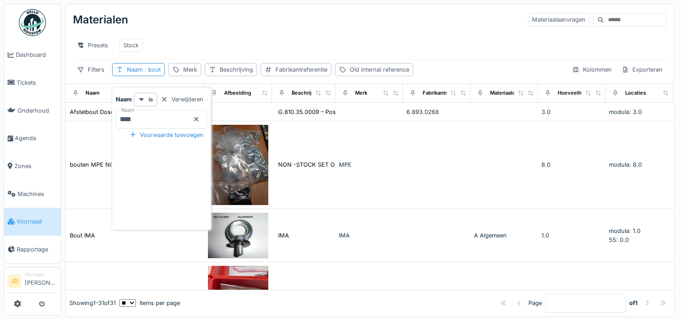
click at [207, 120] on input "****" at bounding box center [161, 119] width 91 height 19
click at [199, 119] on icon at bounding box center [197, 119] width 5 height 5
click at [186, 74] on div "Merk" at bounding box center [190, 69] width 14 height 9
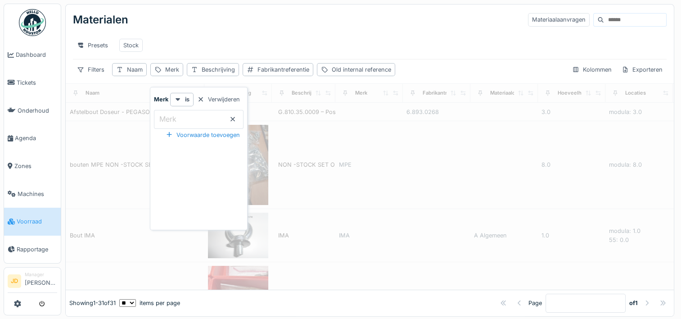
click at [181, 117] on input "Merk" at bounding box center [199, 119] width 90 height 19
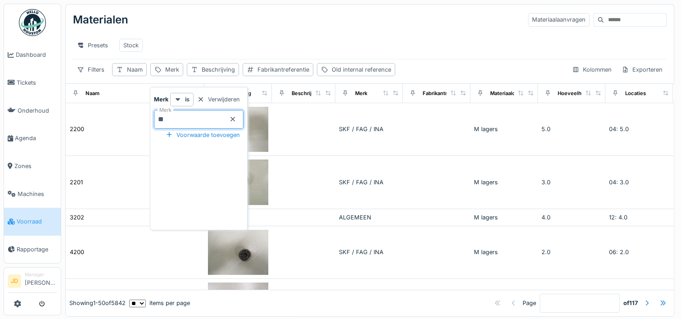
type input "***"
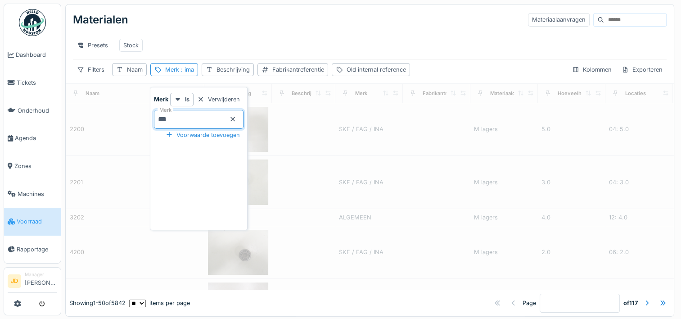
click at [187, 50] on div "Presets Stock" at bounding box center [370, 45] width 594 height 20
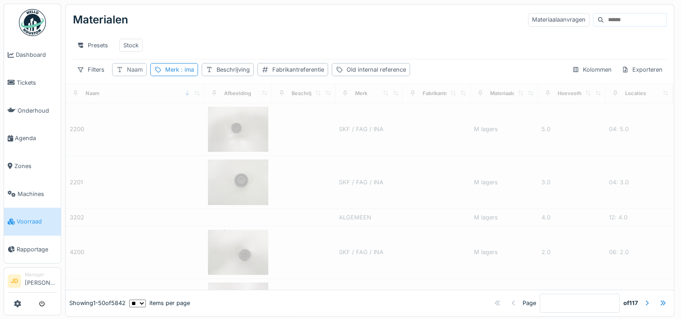
click at [127, 74] on div "Naam" at bounding box center [135, 69] width 16 height 9
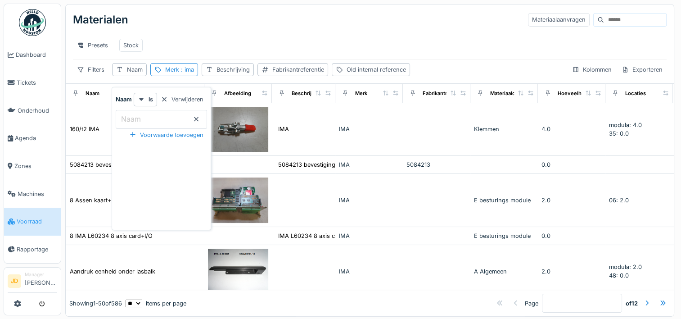
click at [131, 122] on label "Naam" at bounding box center [130, 118] width 23 height 11
click at [131, 122] on input "Naam" at bounding box center [161, 119] width 91 height 19
type input "********"
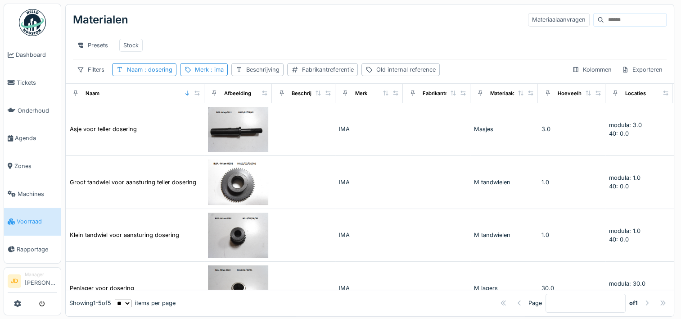
click at [191, 53] on div "Presets Stock" at bounding box center [370, 45] width 594 height 20
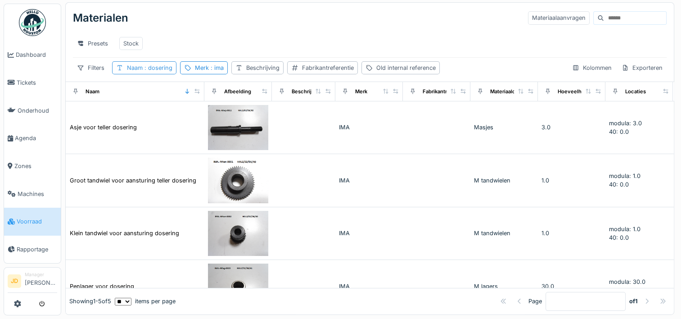
click at [157, 68] on span ": dosering" at bounding box center [158, 67] width 30 height 7
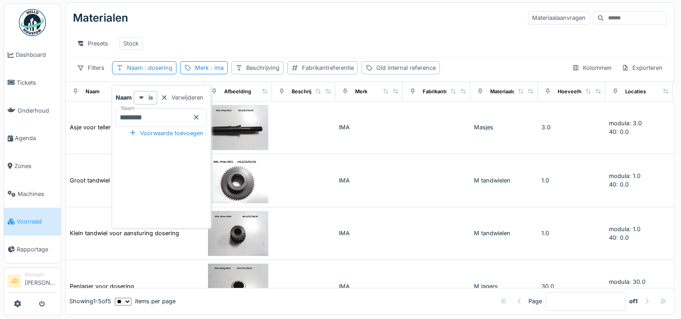
click at [200, 114] on icon at bounding box center [196, 117] width 7 height 6
click at [178, 108] on input "Naam" at bounding box center [161, 117] width 91 height 19
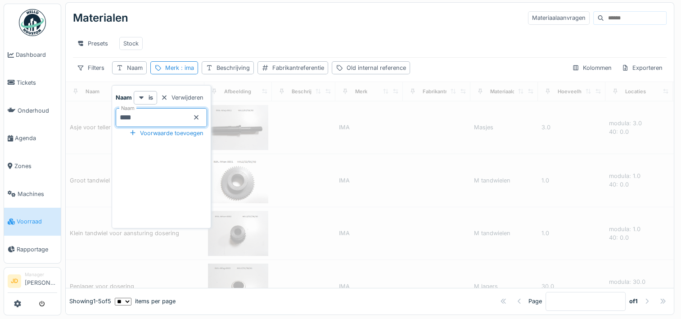
type input "*****"
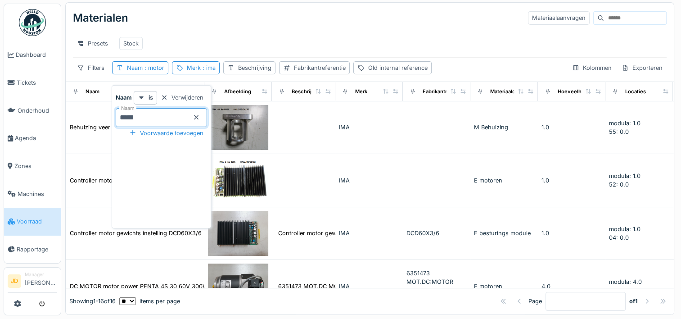
click at [303, 42] on div "Presets Stock" at bounding box center [370, 43] width 594 height 20
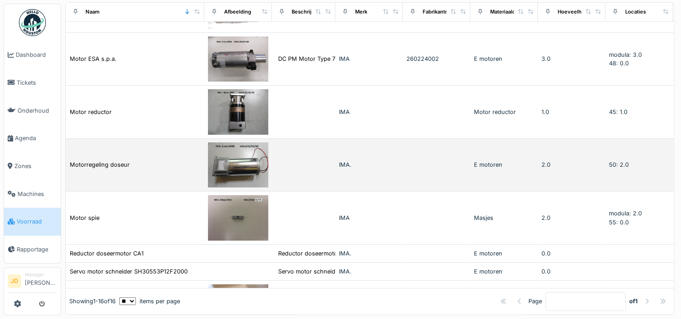
scroll to position [495, 0]
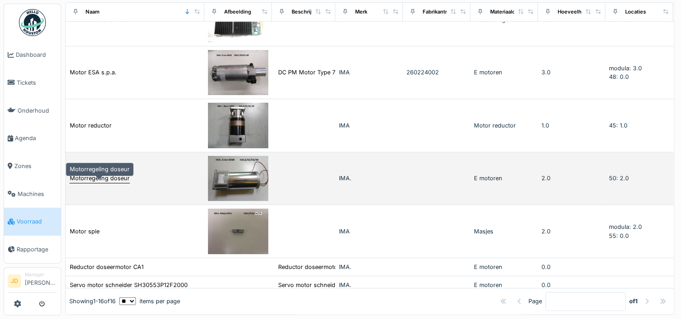
click at [125, 177] on div "Motorregeling doseur" at bounding box center [100, 178] width 60 height 9
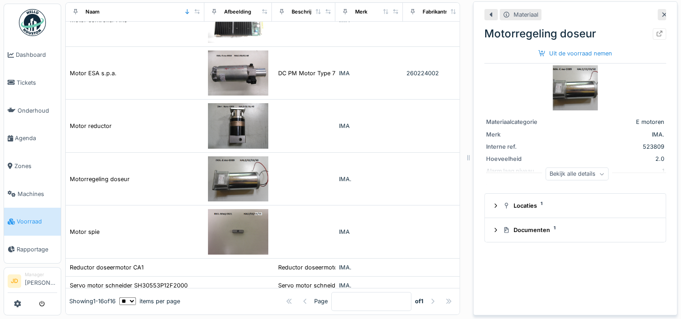
click at [566, 167] on div "Bekijk alle details" at bounding box center [577, 173] width 63 height 13
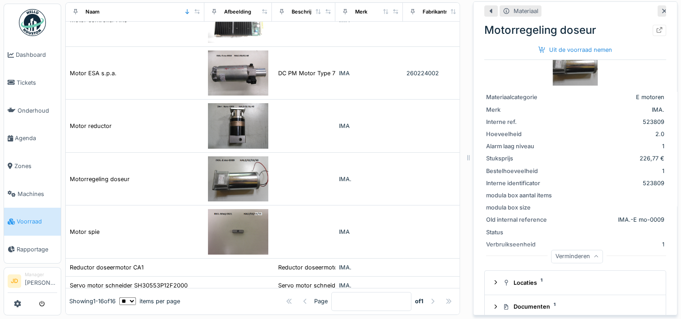
scroll to position [36, 0]
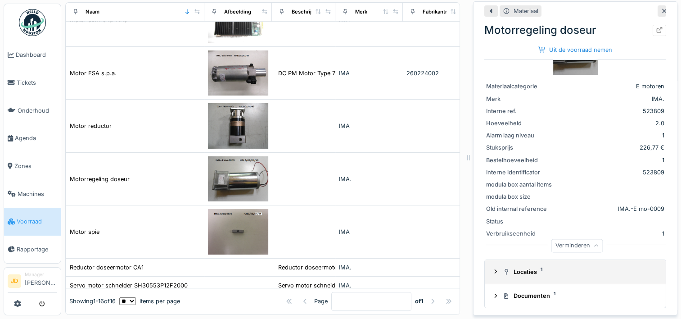
click at [511, 267] on div "Locaties 1" at bounding box center [579, 271] width 152 height 9
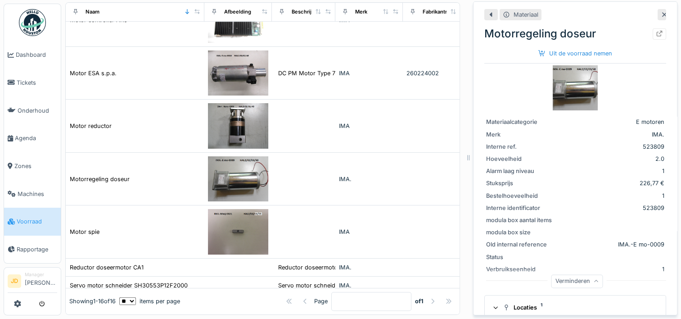
scroll to position [0, 0]
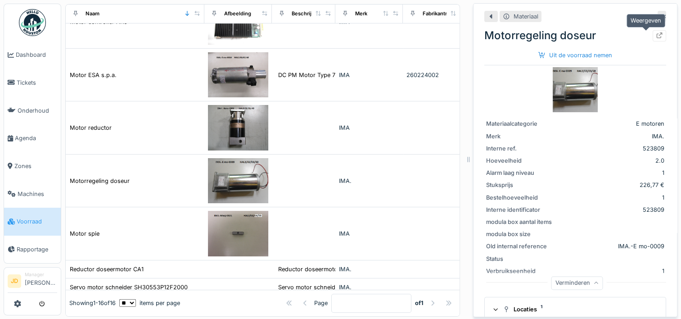
click at [656, 33] on icon at bounding box center [659, 35] width 7 height 6
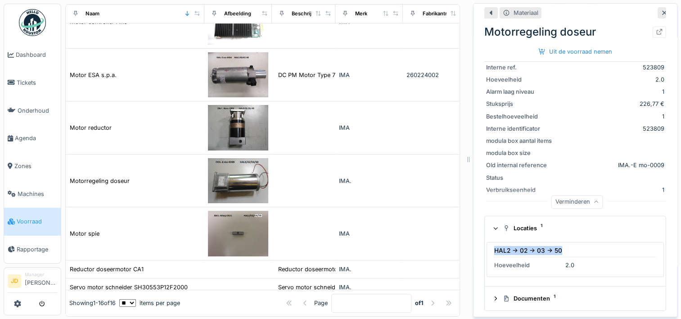
drag, startPoint x: 486, startPoint y: 249, endPoint x: 562, endPoint y: 248, distance: 76.1
click at [562, 248] on div "HAL2 -> 02 -> 03 -> 50 Hoeveelheid 2.0" at bounding box center [575, 260] width 177 height 36
copy div "HAL2 -> 02 -> 03 -> 50"
click at [653, 30] on div at bounding box center [660, 32] width 14 height 11
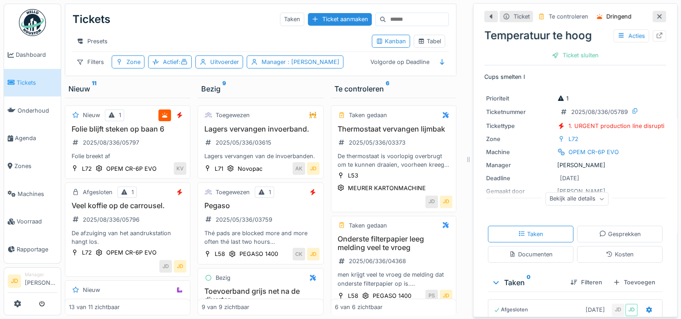
scroll to position [98, 0]
